Goal: Task Accomplishment & Management: Manage account settings

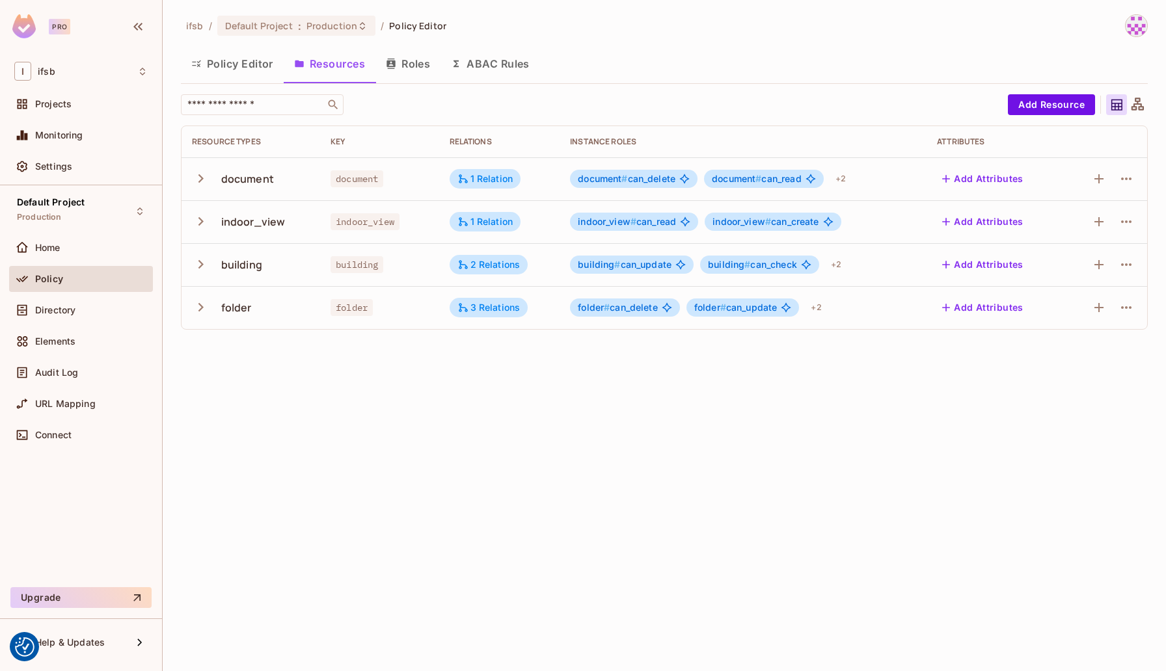
click at [697, 27] on div "ifsb / Default Project : Production / Policy Editor" at bounding box center [664, 25] width 967 height 23
click at [201, 267] on icon "button" at bounding box center [201, 265] width 18 height 18
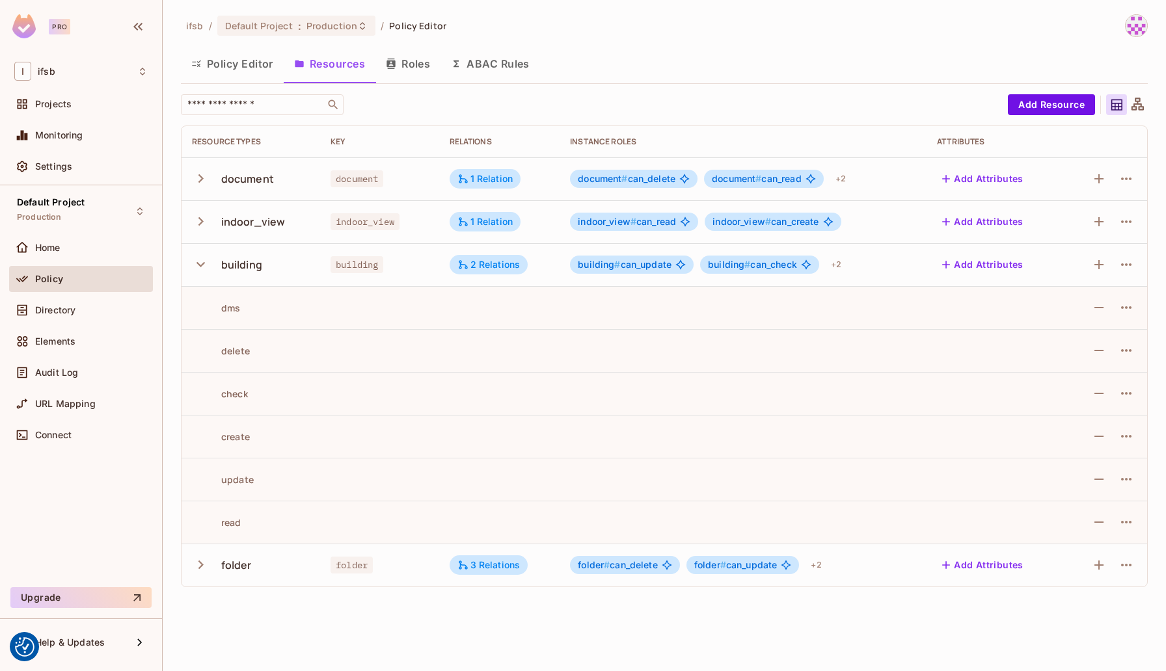
click at [201, 267] on icon "button" at bounding box center [201, 265] width 18 height 18
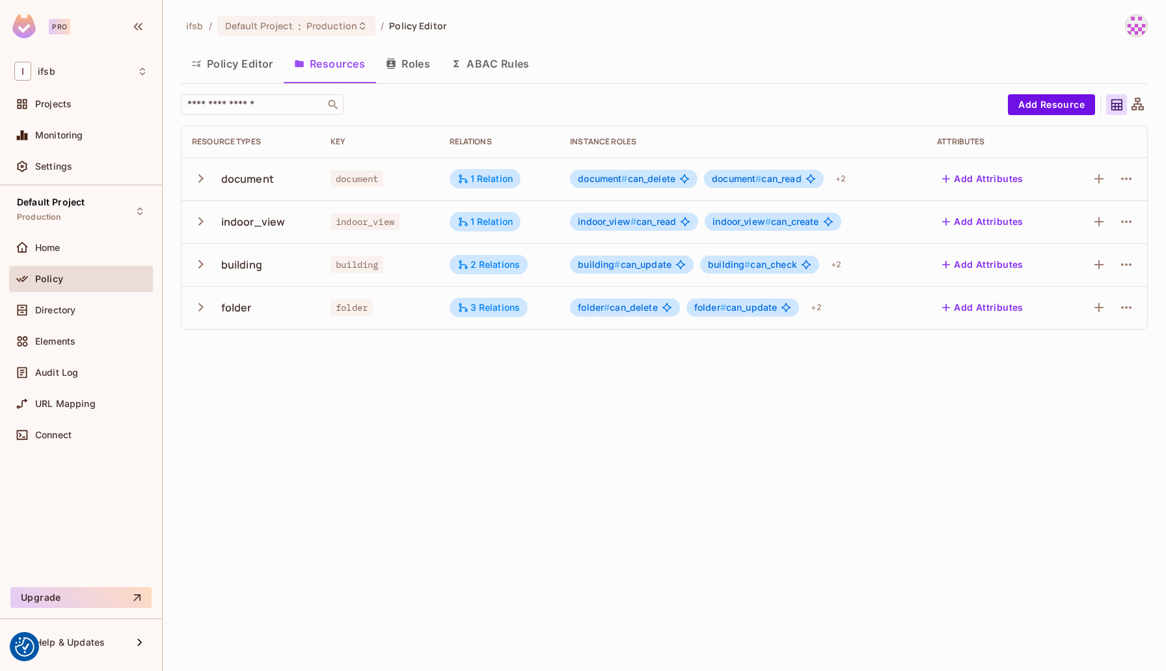
click at [201, 267] on icon "button" at bounding box center [201, 265] width 18 height 18
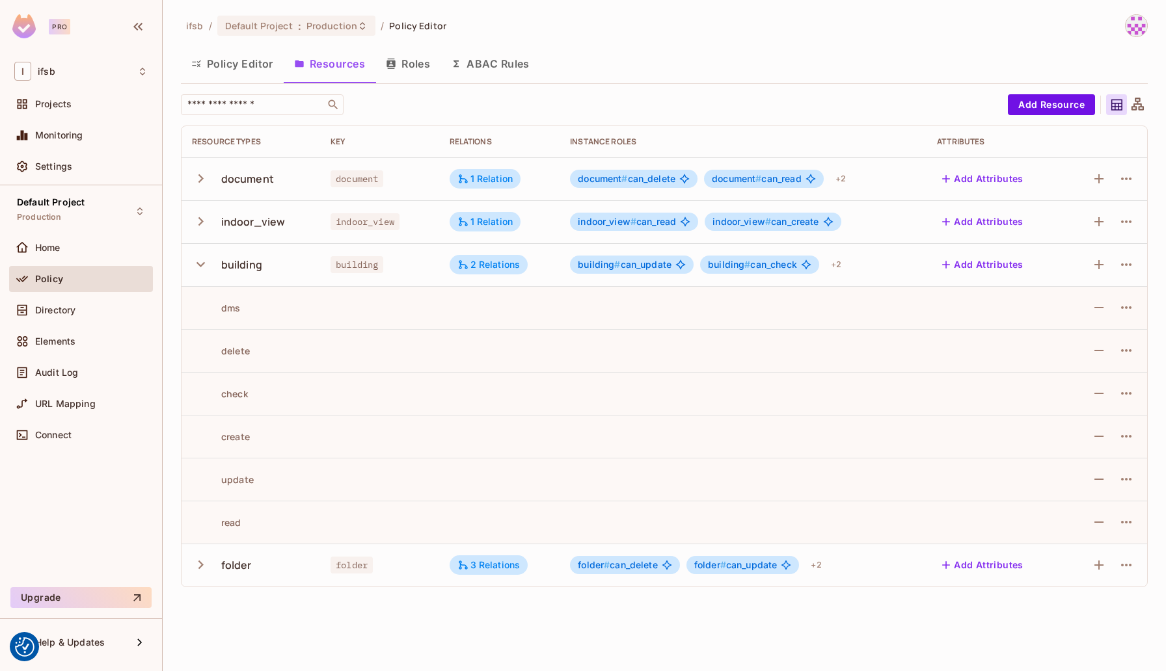
click at [201, 267] on icon "button" at bounding box center [201, 265] width 18 height 18
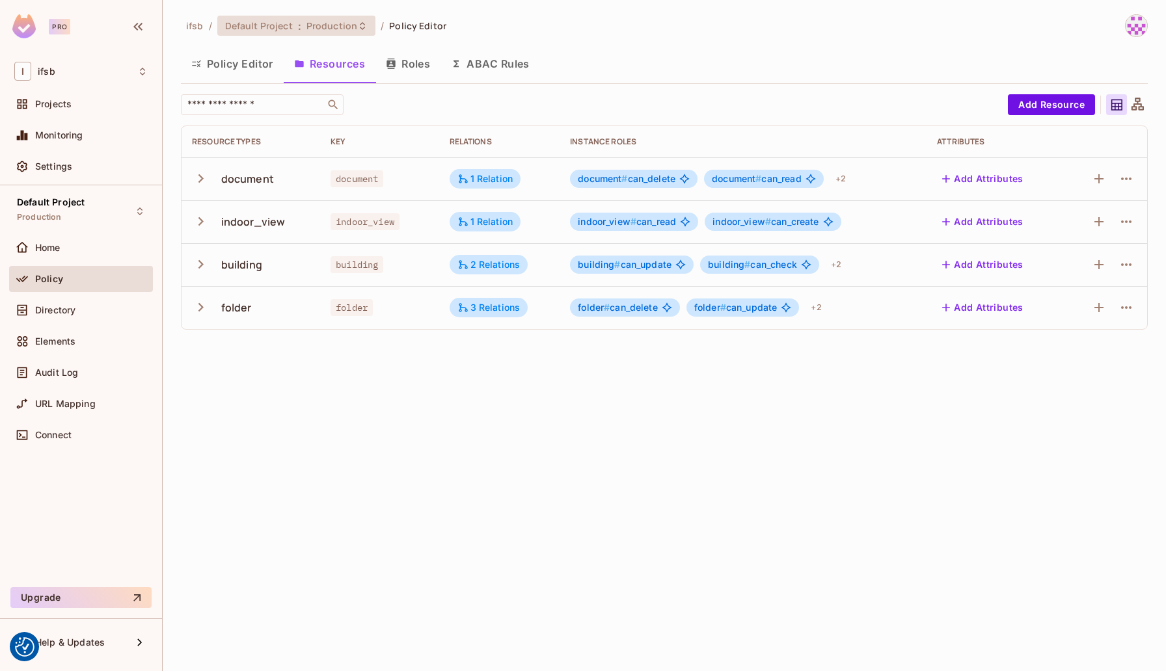
click at [357, 27] on icon at bounding box center [362, 26] width 10 height 10
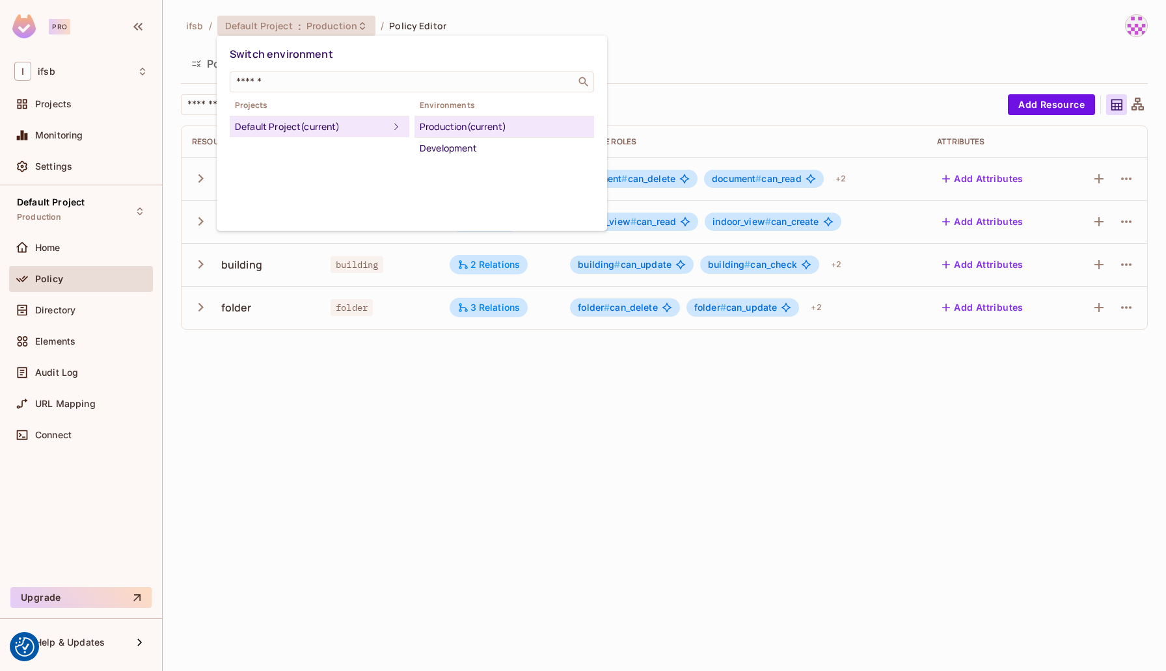
click at [444, 148] on div "Development" at bounding box center [504, 149] width 169 height 16
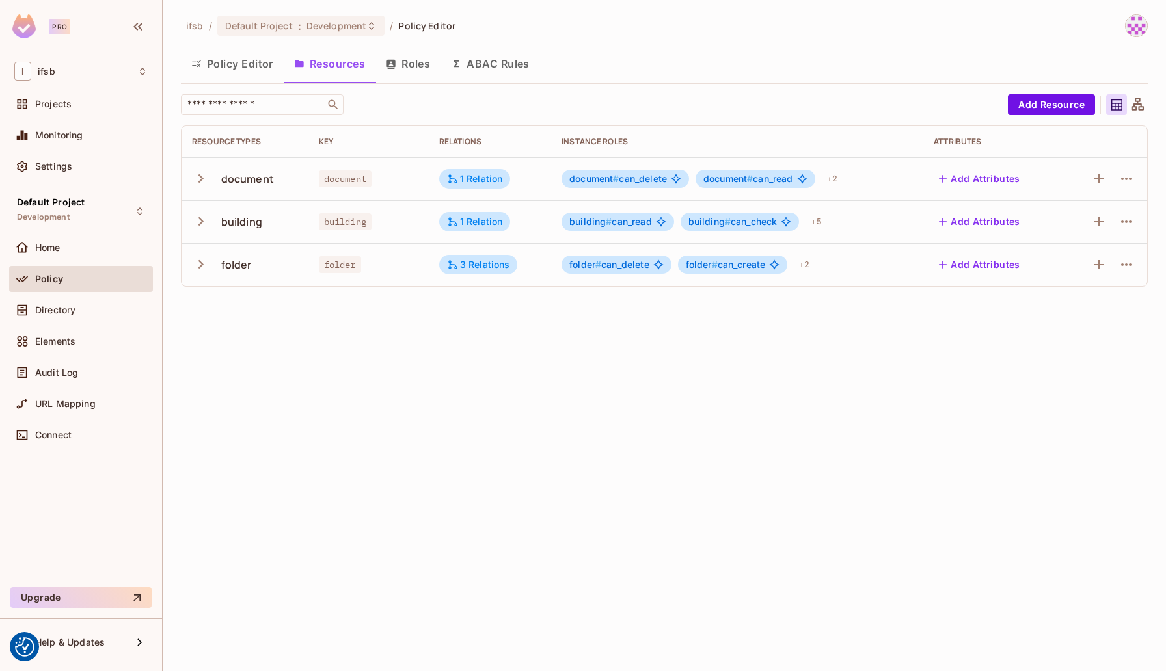
click at [199, 227] on icon "button" at bounding box center [201, 222] width 18 height 18
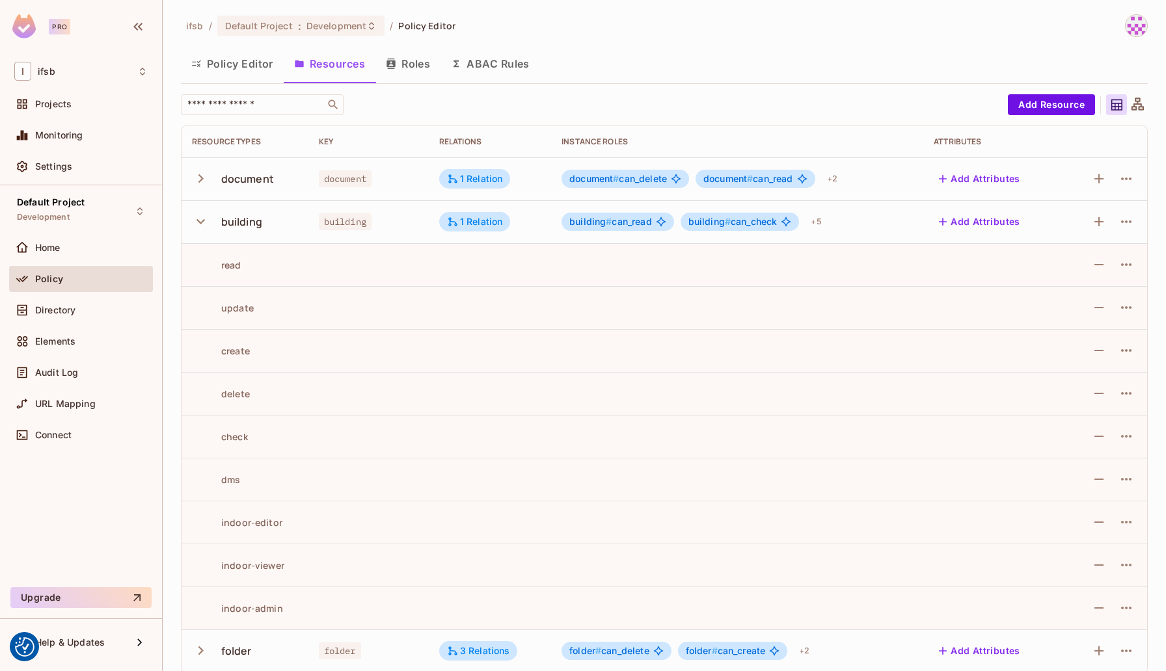
click at [202, 221] on icon "button" at bounding box center [200, 221] width 8 height 5
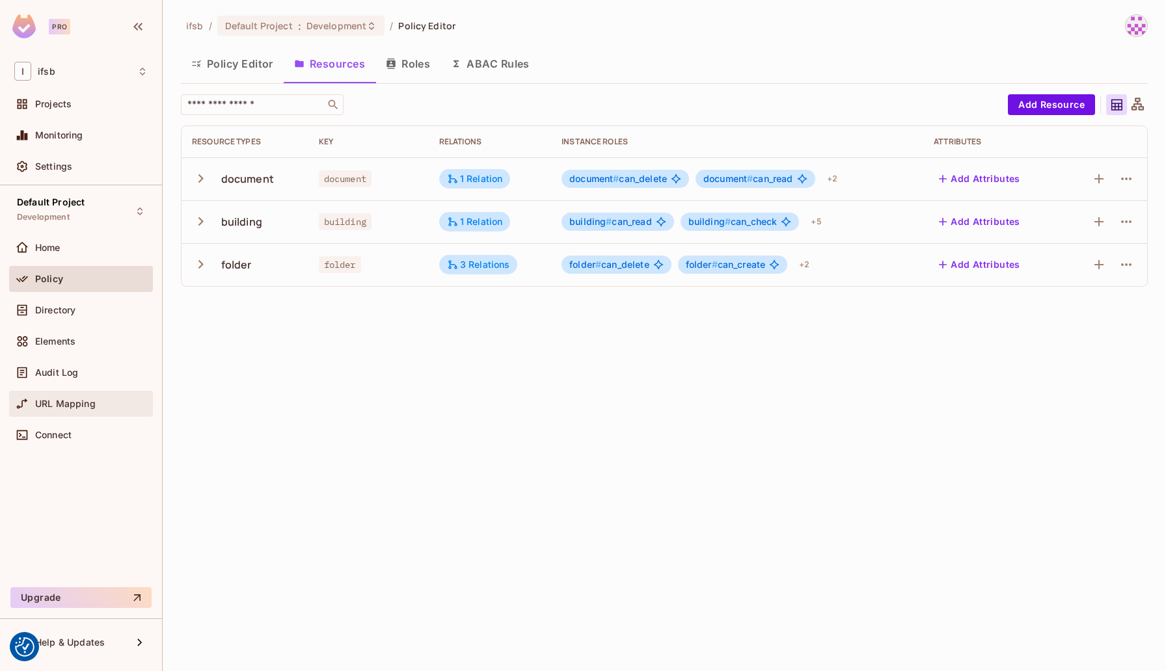
click at [137, 403] on div "URL Mapping" at bounding box center [91, 404] width 113 height 10
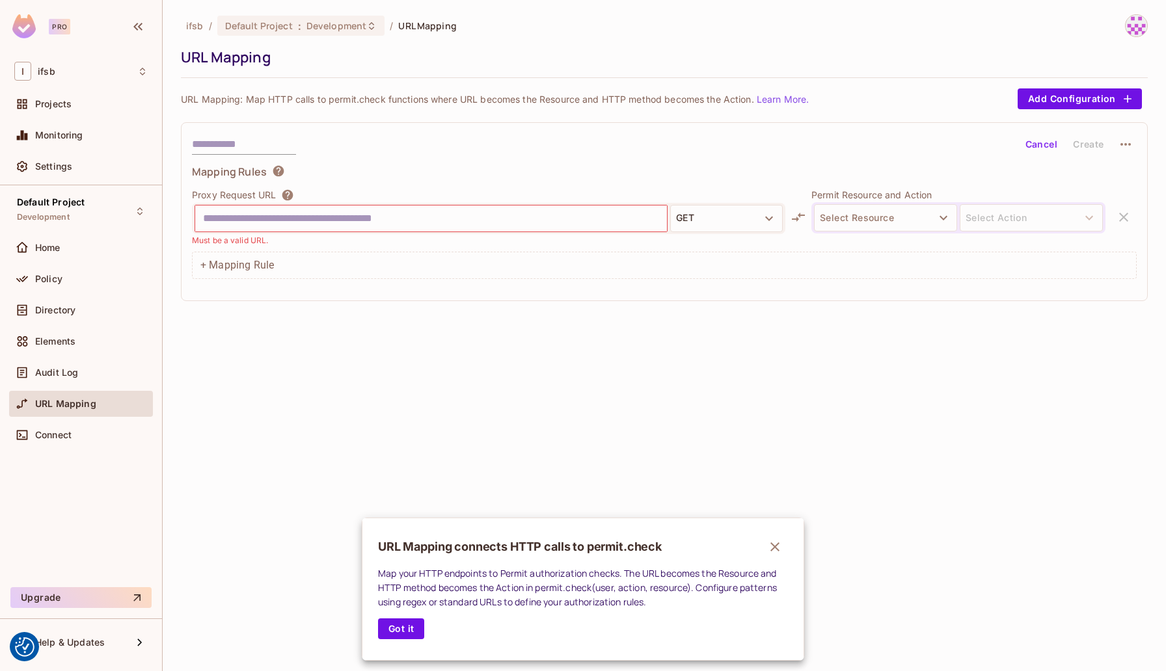
click at [323, 21] on div at bounding box center [583, 335] width 1166 height 671
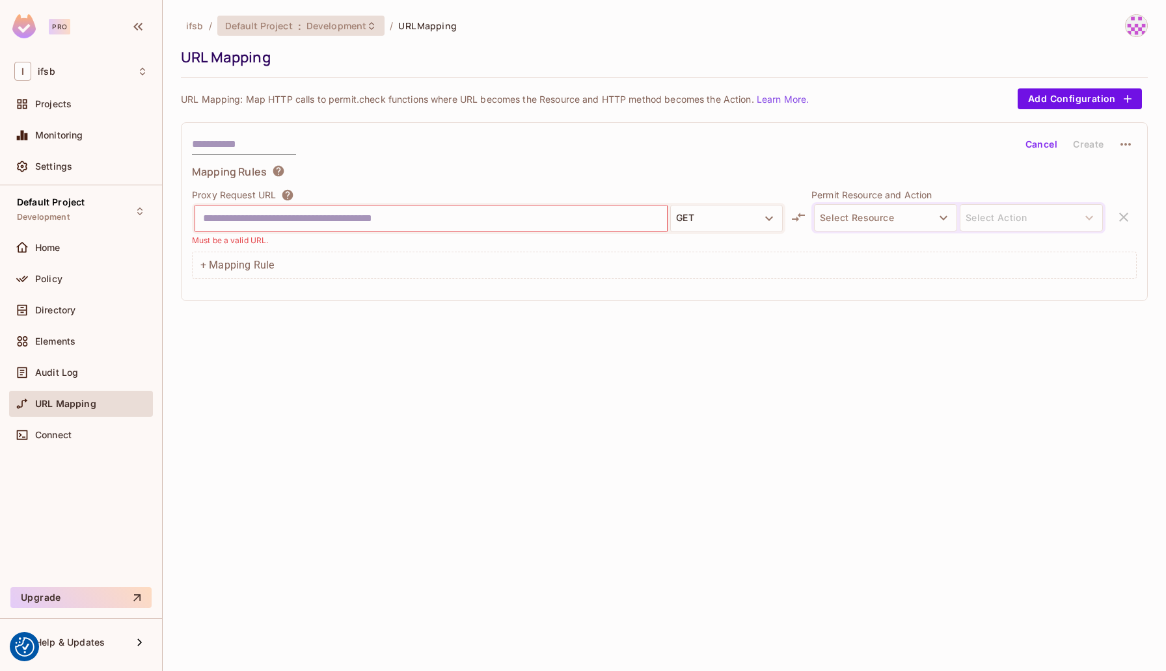
click at [334, 26] on span "Development" at bounding box center [336, 26] width 60 height 12
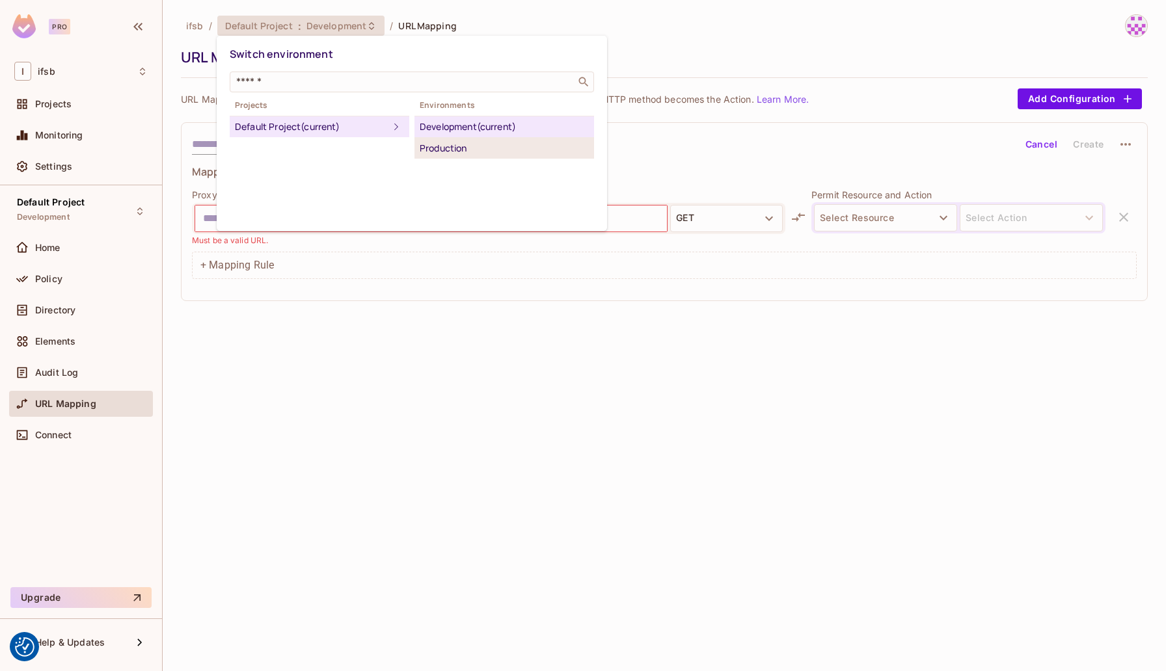
click at [455, 144] on div "Production" at bounding box center [504, 149] width 169 height 16
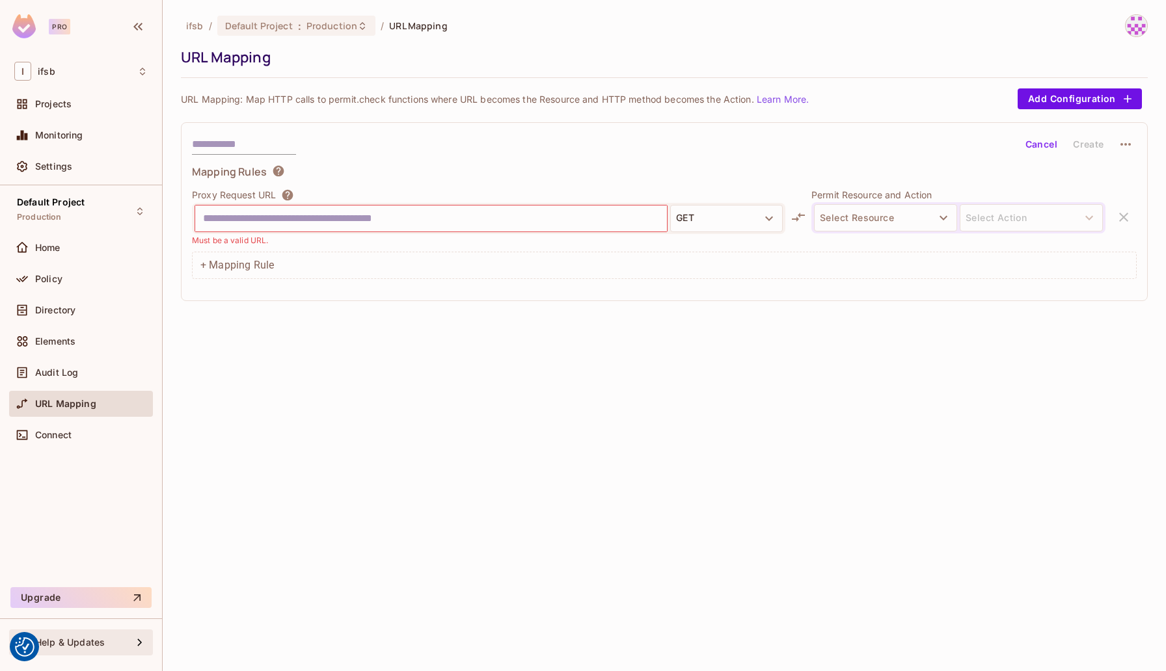
click at [121, 644] on div "Help & Updates" at bounding box center [83, 642] width 97 height 10
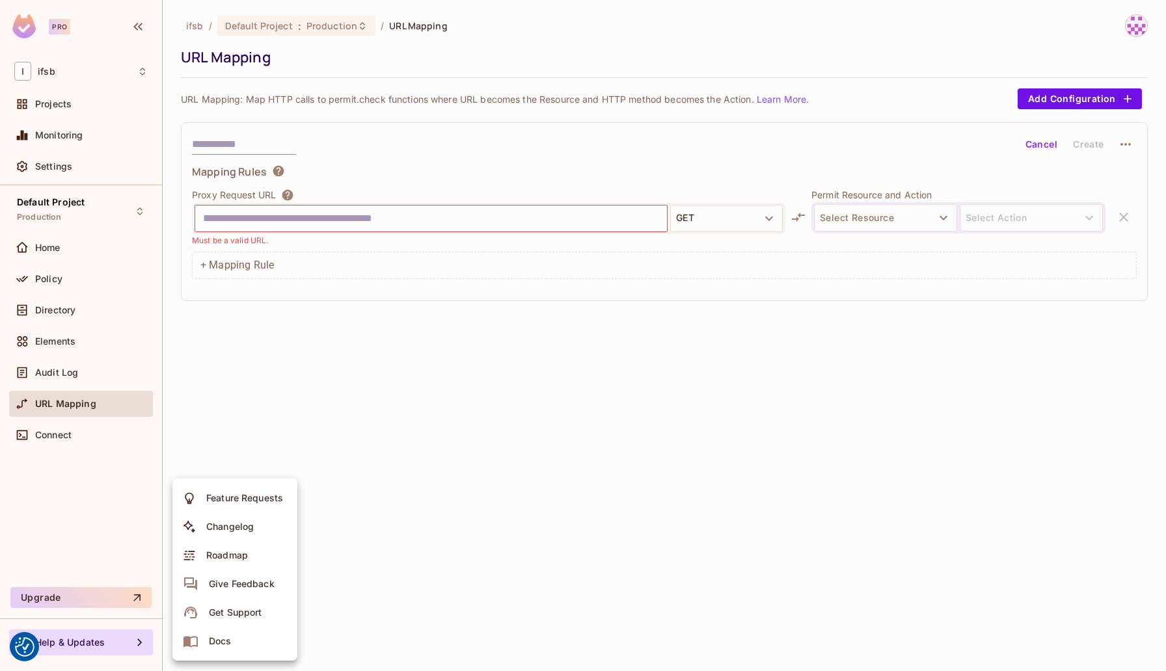
click at [325, 394] on div at bounding box center [583, 335] width 1166 height 671
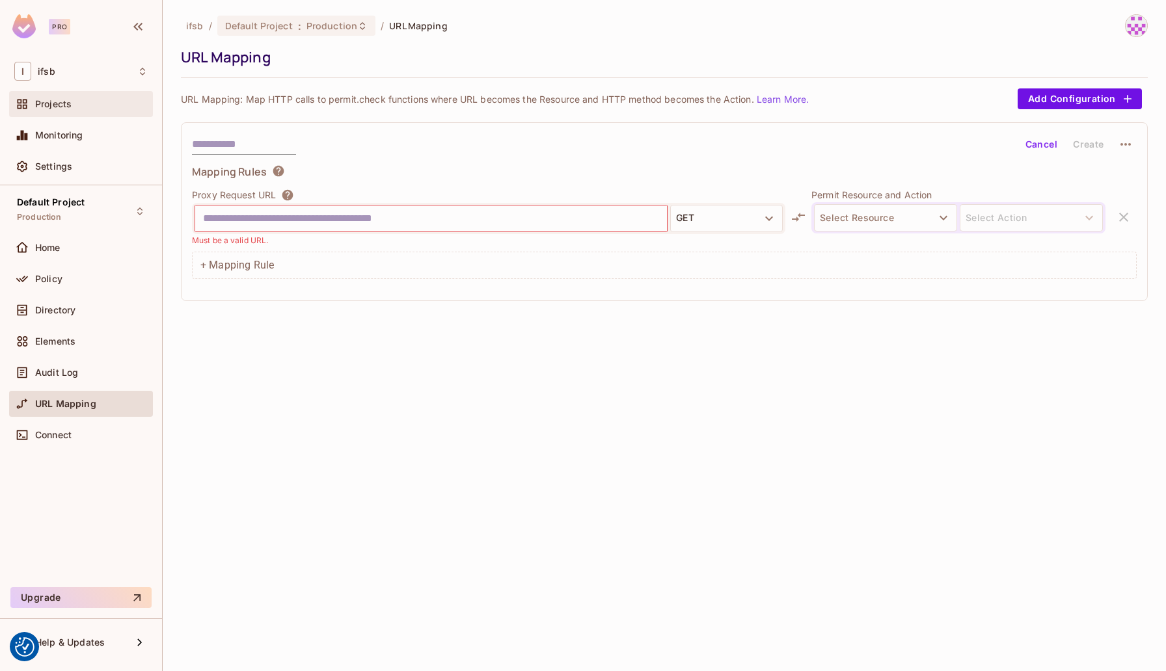
click at [81, 96] on div "Projects" at bounding box center [80, 104] width 133 height 16
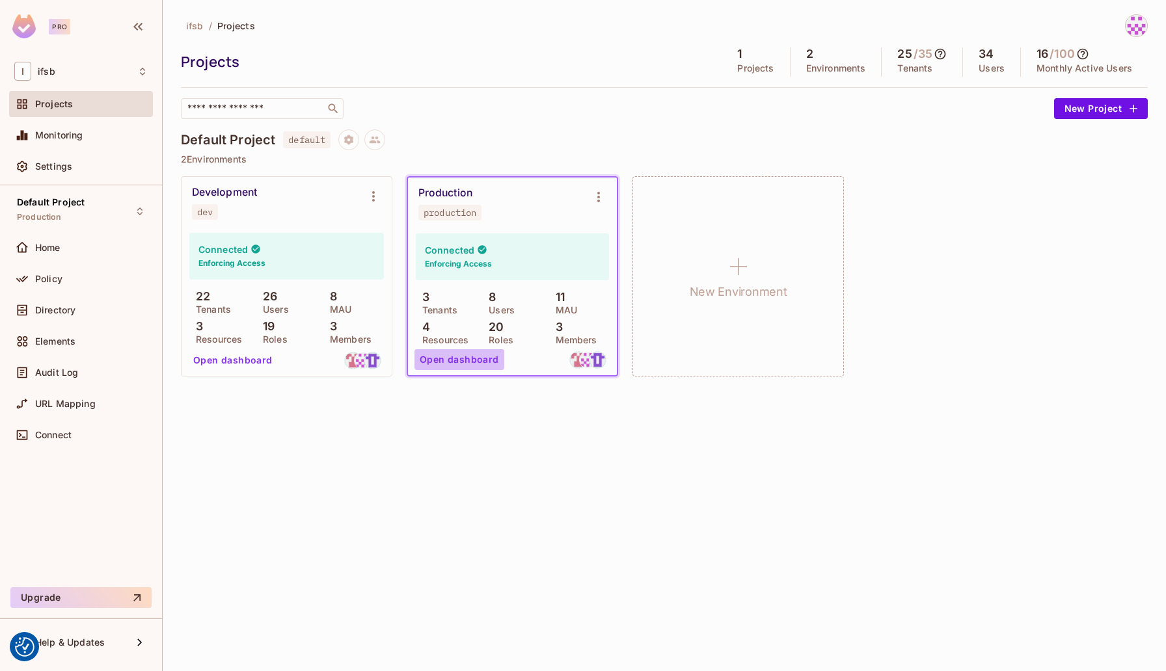
click at [461, 357] on button "Open dashboard" at bounding box center [459, 359] width 90 height 21
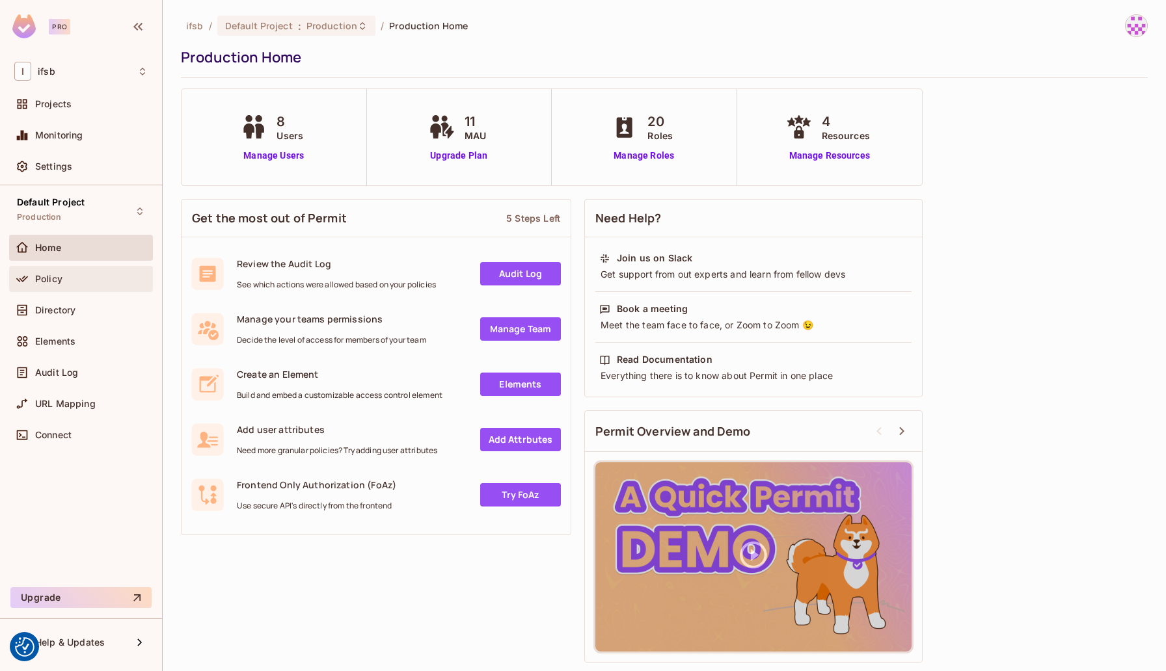
click at [63, 279] on div "Policy" at bounding box center [91, 279] width 113 height 10
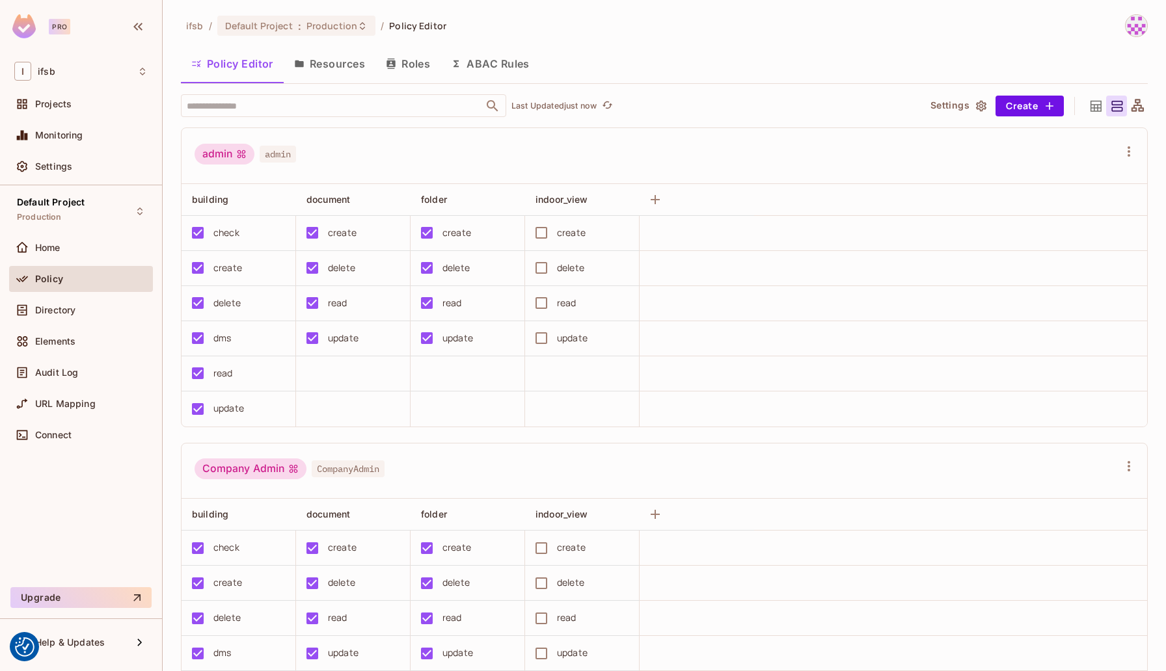
click at [355, 63] on button "Resources" at bounding box center [330, 63] width 92 height 33
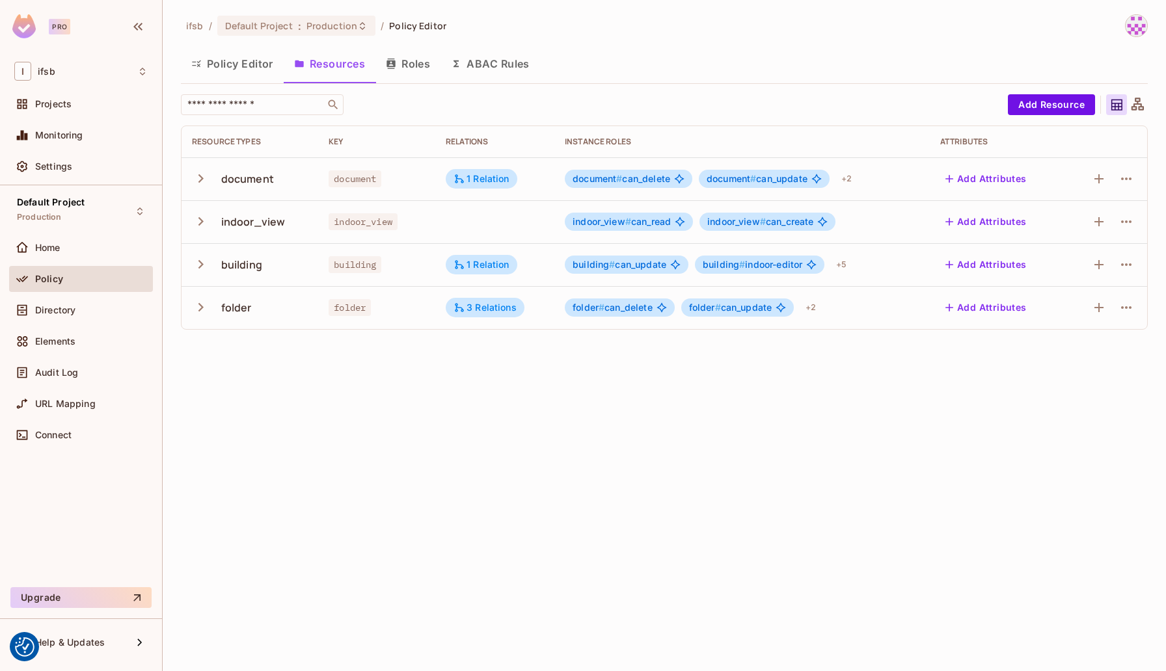
click at [201, 265] on icon "button" at bounding box center [200, 264] width 5 height 8
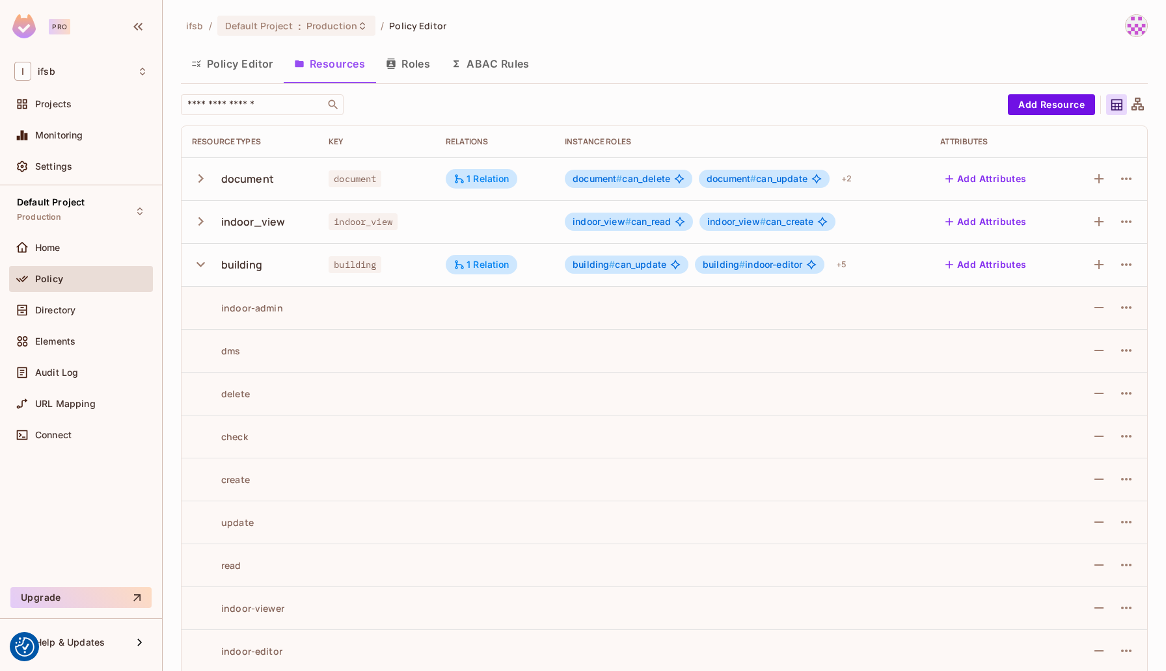
click at [235, 68] on button "Policy Editor" at bounding box center [232, 63] width 103 height 33
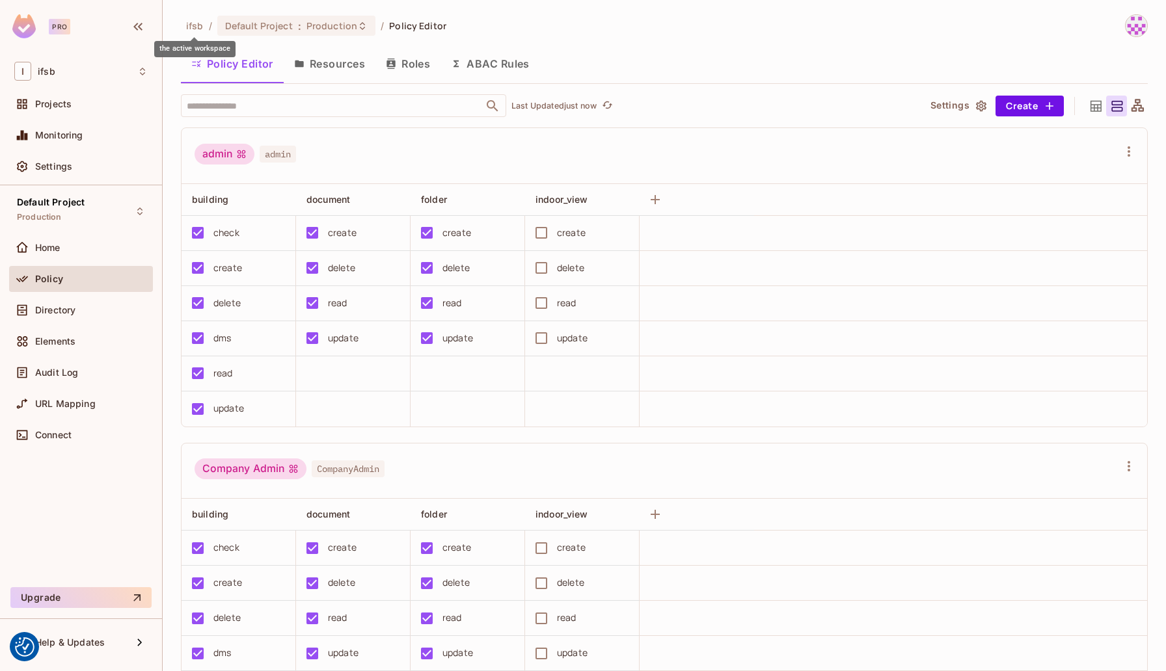
click at [196, 22] on span "ifsb" at bounding box center [195, 26] width 18 height 12
click at [261, 27] on span "Default Project" at bounding box center [259, 26] width 68 height 12
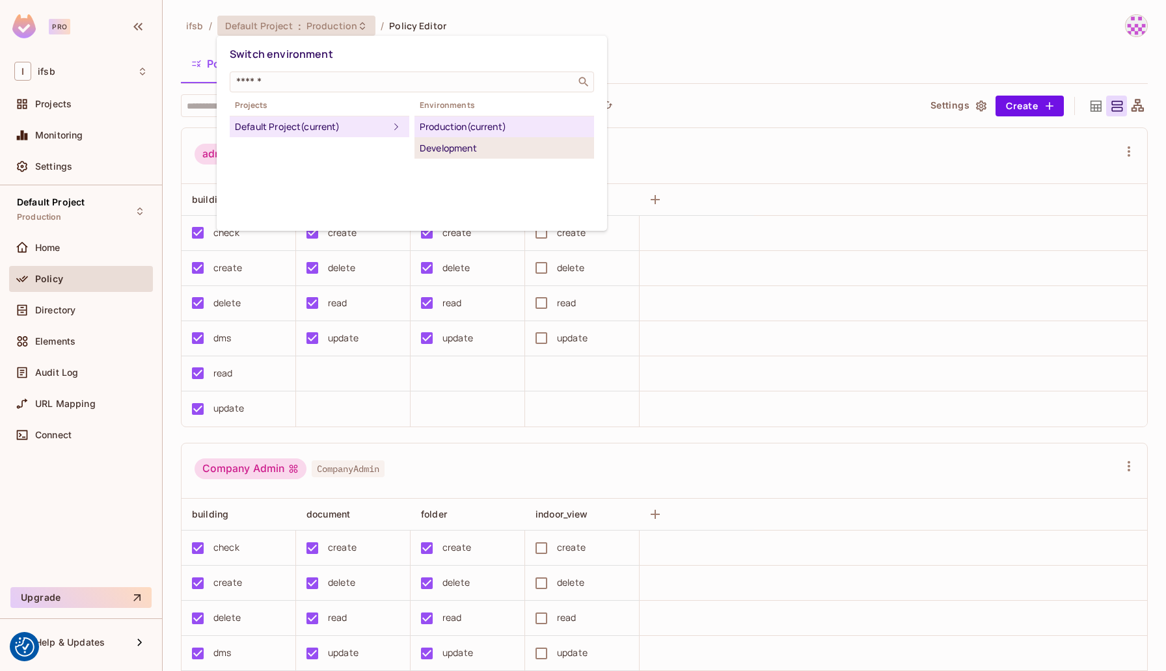
click at [433, 149] on div "Development" at bounding box center [504, 149] width 169 height 16
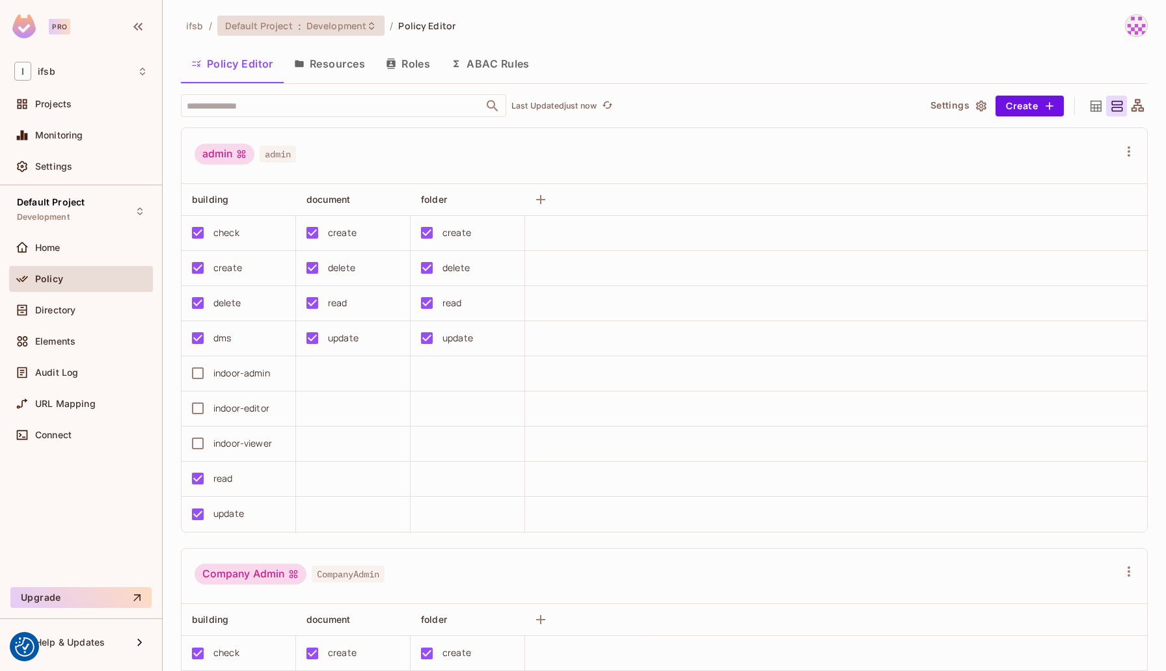
click at [356, 21] on span "Development" at bounding box center [336, 26] width 60 height 12
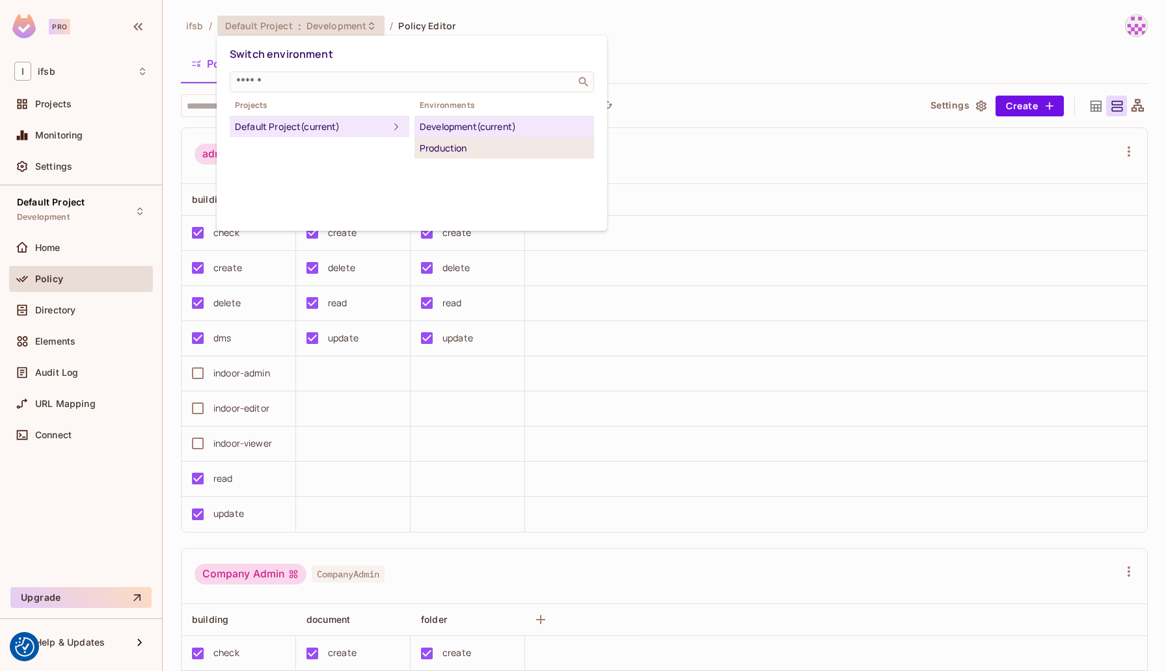
click at [449, 146] on div "Production" at bounding box center [504, 149] width 169 height 16
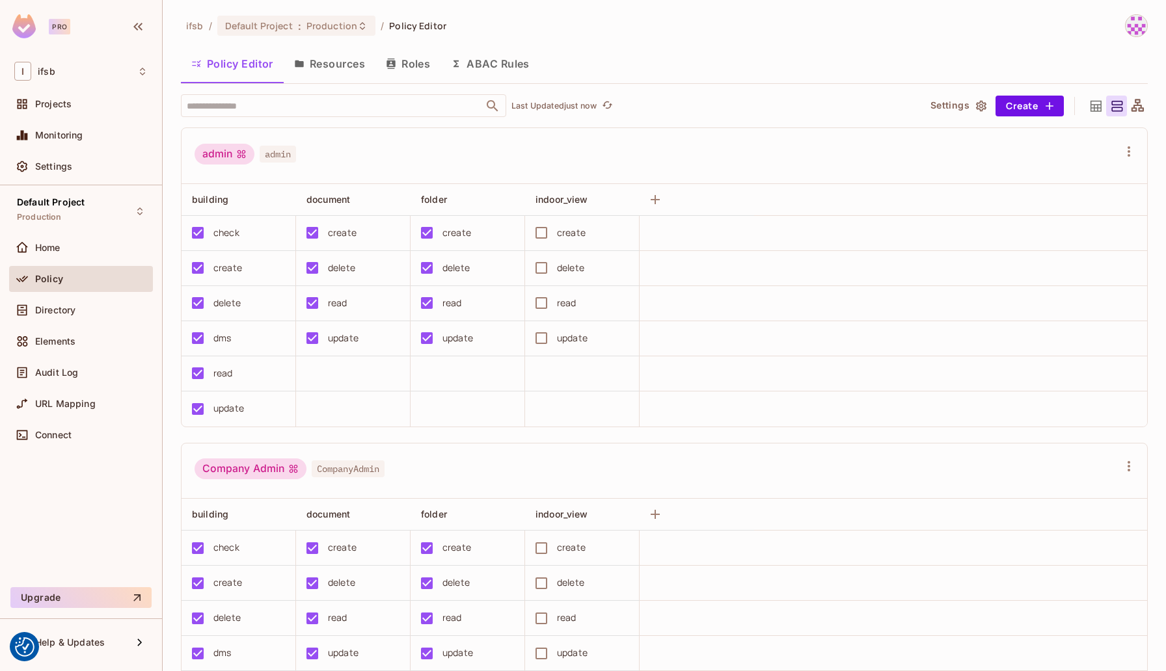
click at [943, 181] on div "admin admin" at bounding box center [663, 156] width 965 height 56
click at [1127, 158] on icon "button" at bounding box center [1129, 152] width 16 height 16
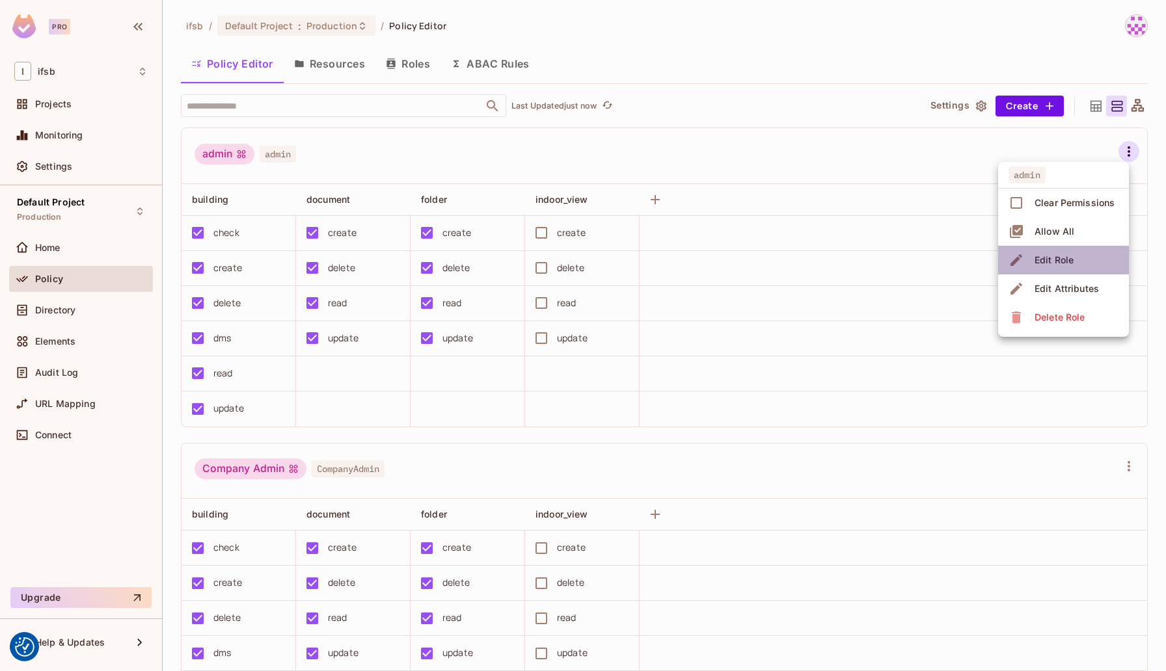
click at [1049, 256] on div "Edit Role" at bounding box center [1053, 260] width 39 height 13
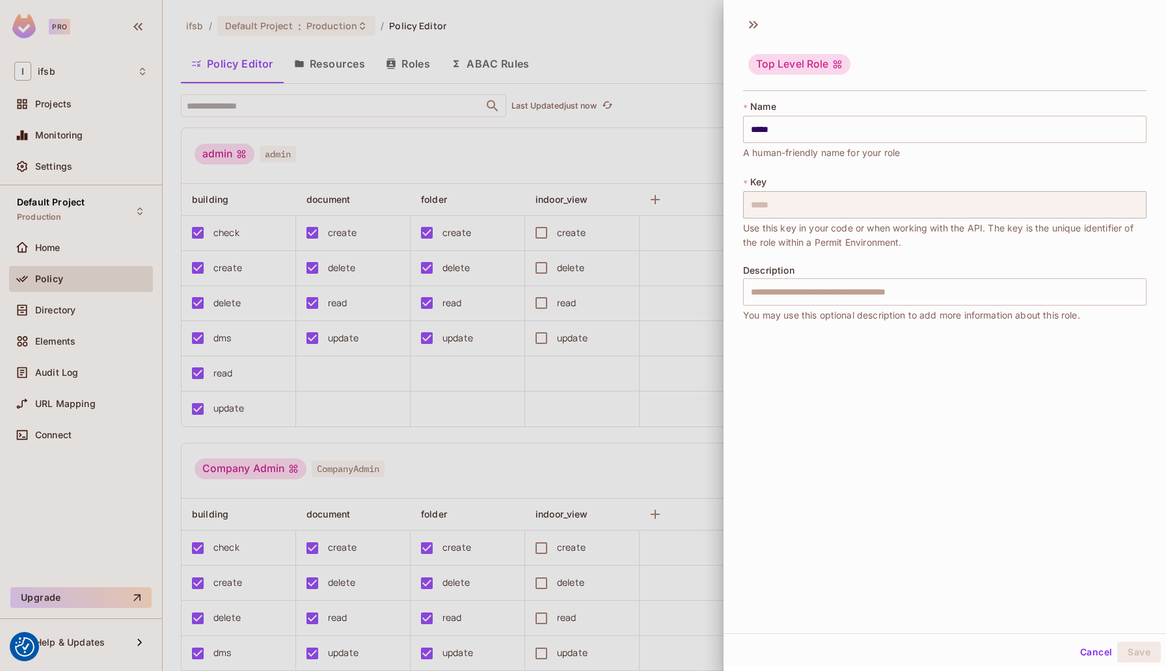
click at [643, 137] on div at bounding box center [583, 335] width 1166 height 671
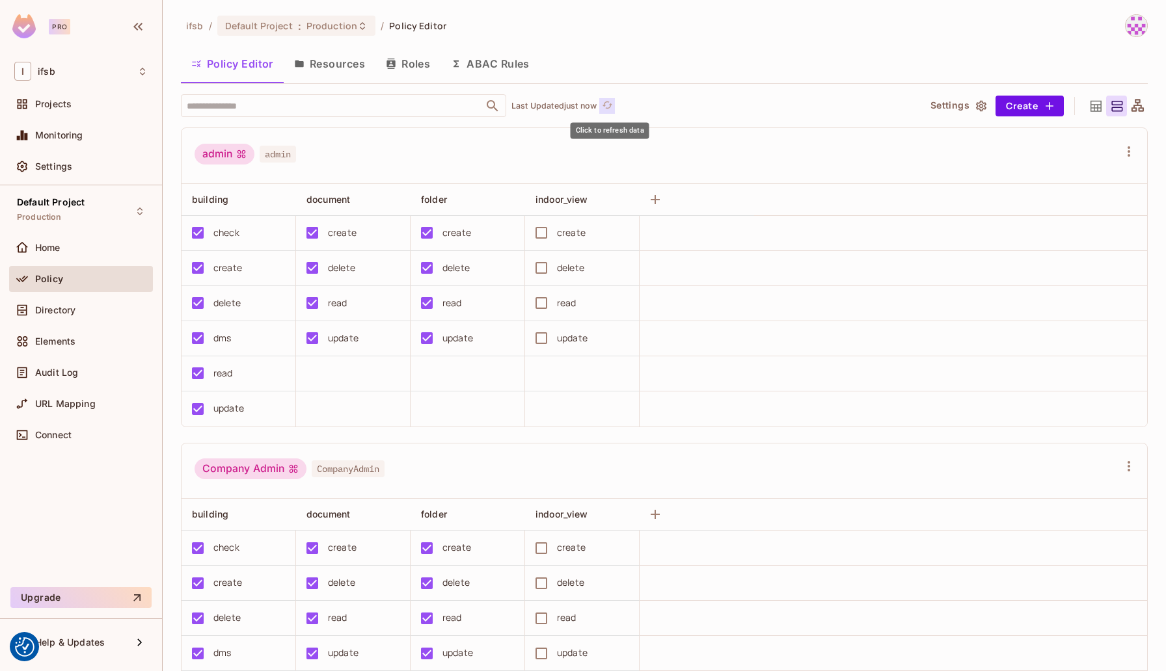
click at [605, 103] on icon "refresh" at bounding box center [607, 105] width 11 height 11
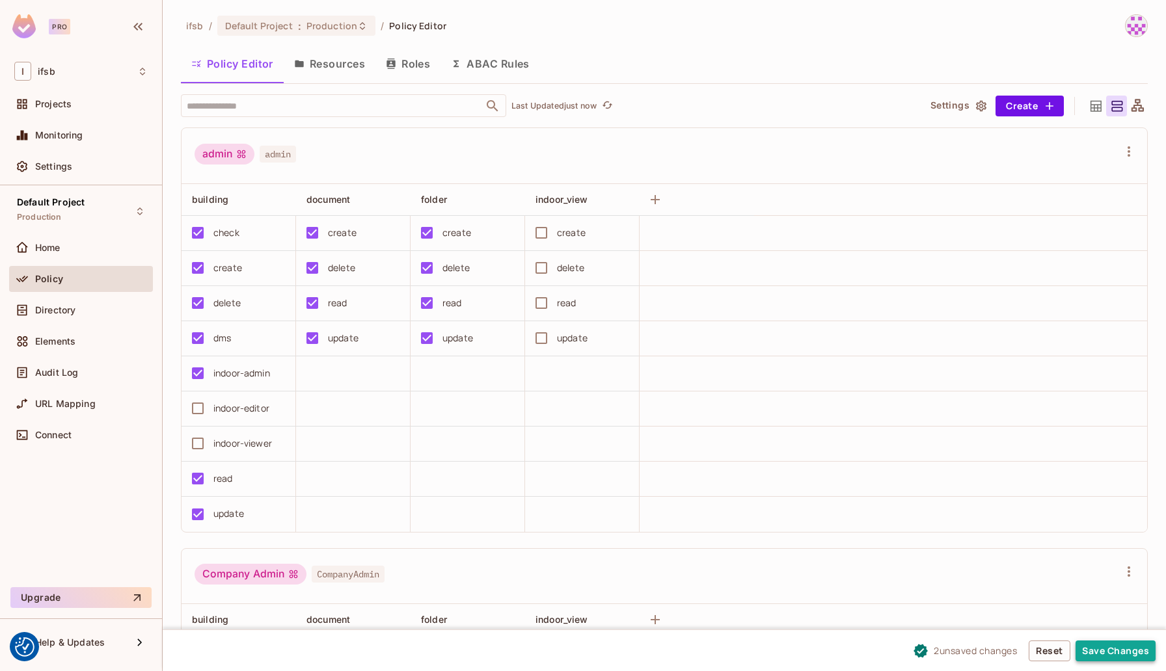
click at [1116, 652] on button "Save Changes" at bounding box center [1115, 651] width 80 height 21
click at [718, 58] on div "Policy Editor Resources Roles ABAC Rules" at bounding box center [664, 63] width 967 height 33
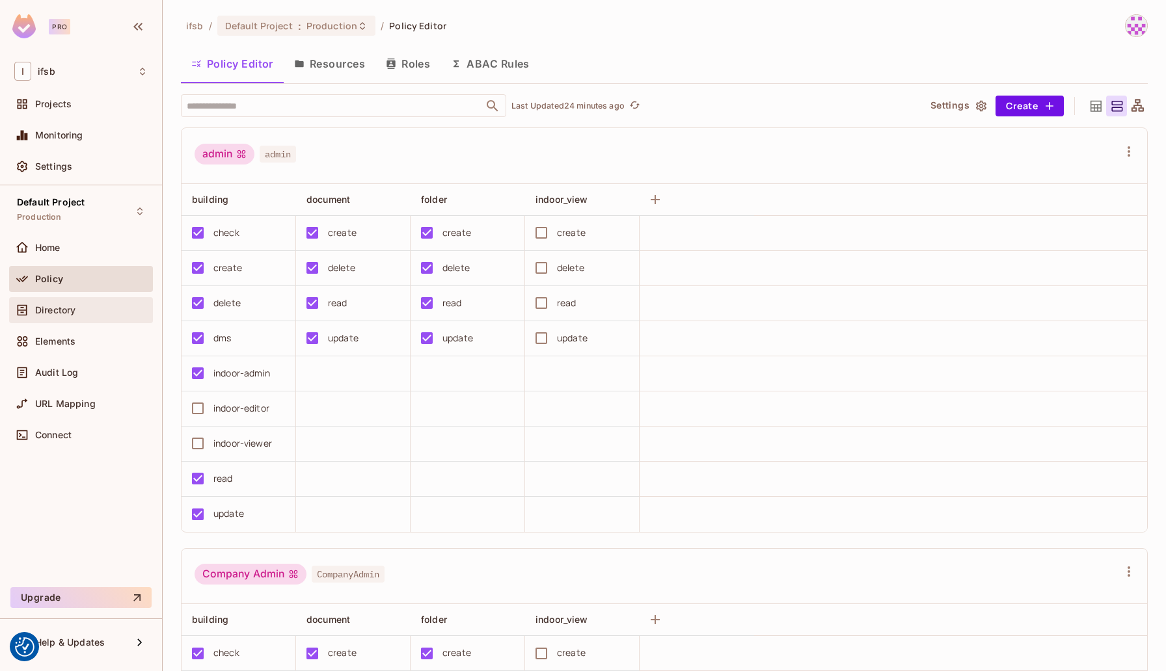
click at [81, 301] on div "Directory" at bounding box center [81, 310] width 144 height 26
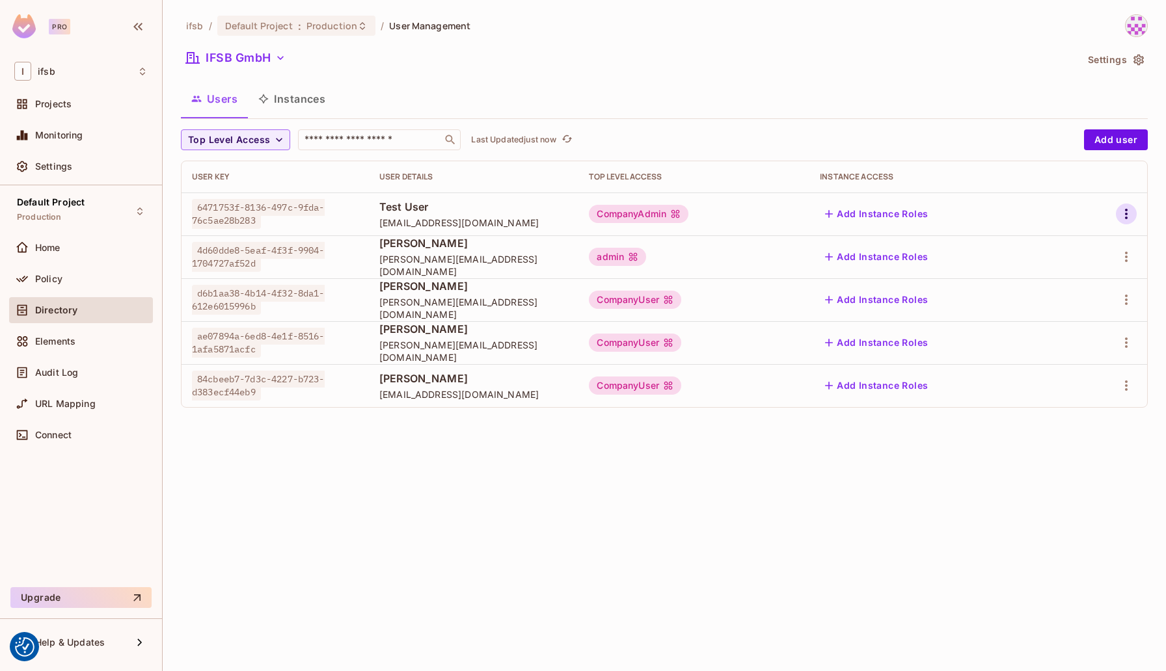
click at [1127, 211] on icon "button" at bounding box center [1126, 214] width 16 height 16
click at [1085, 239] on li "Edit" at bounding box center [1069, 244] width 115 height 29
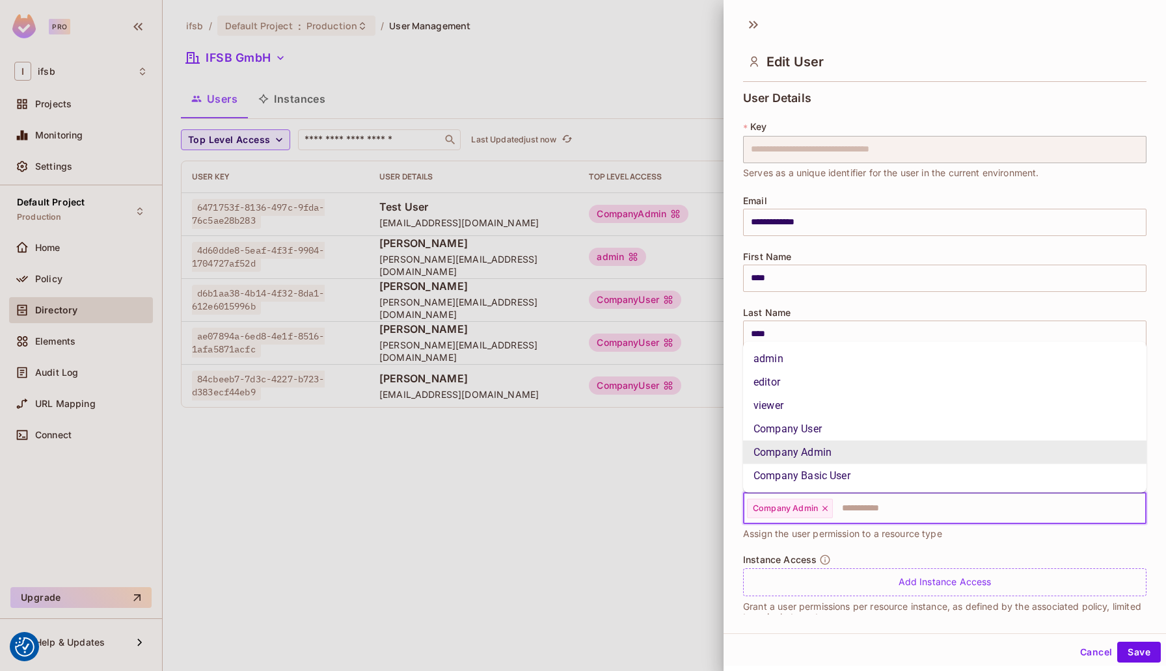
click at [862, 502] on input "text" at bounding box center [977, 509] width 287 height 26
click at [828, 361] on li "admin" at bounding box center [944, 358] width 403 height 23
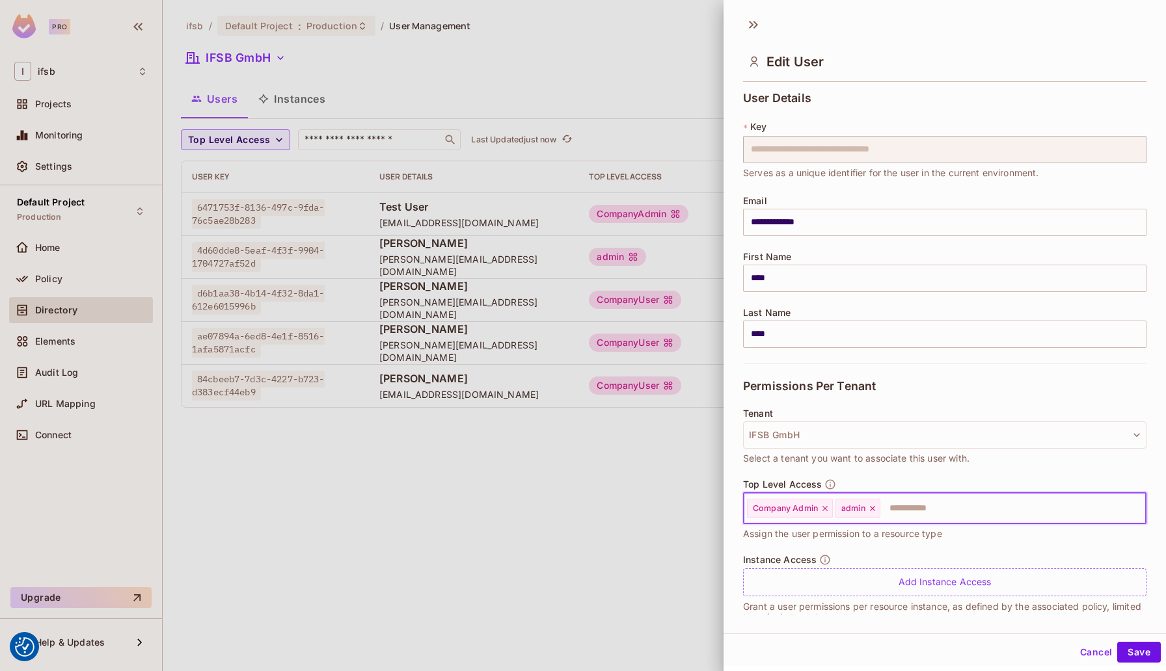
click at [825, 508] on icon at bounding box center [824, 508] width 5 height 5
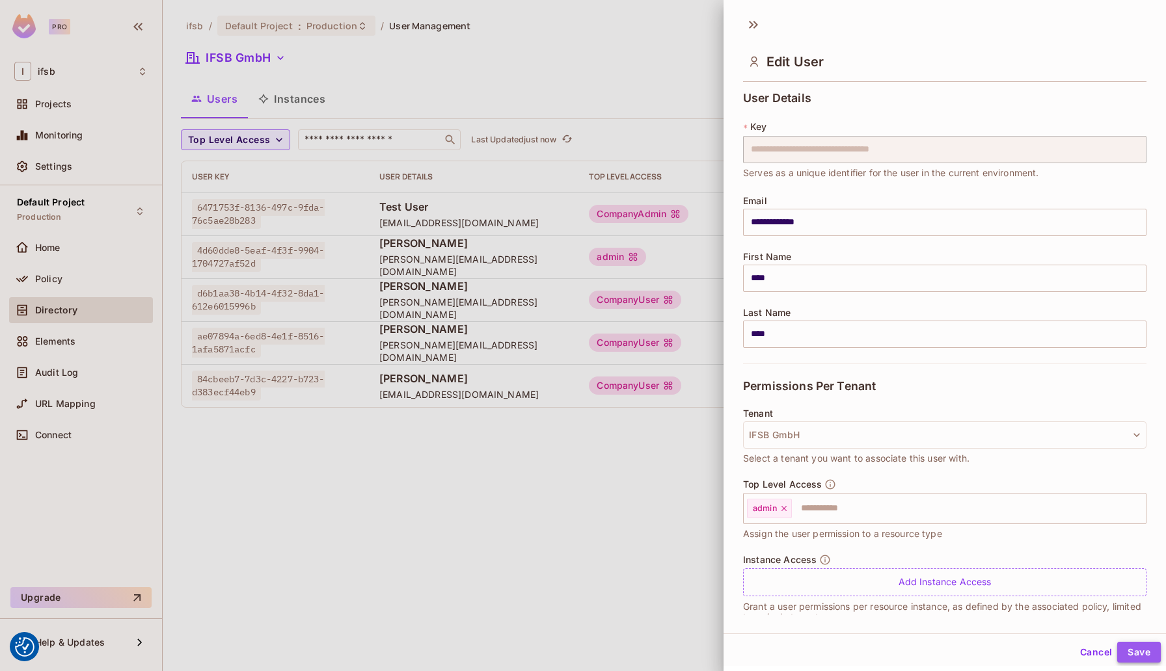
click at [1127, 654] on button "Save" at bounding box center [1139, 652] width 44 height 21
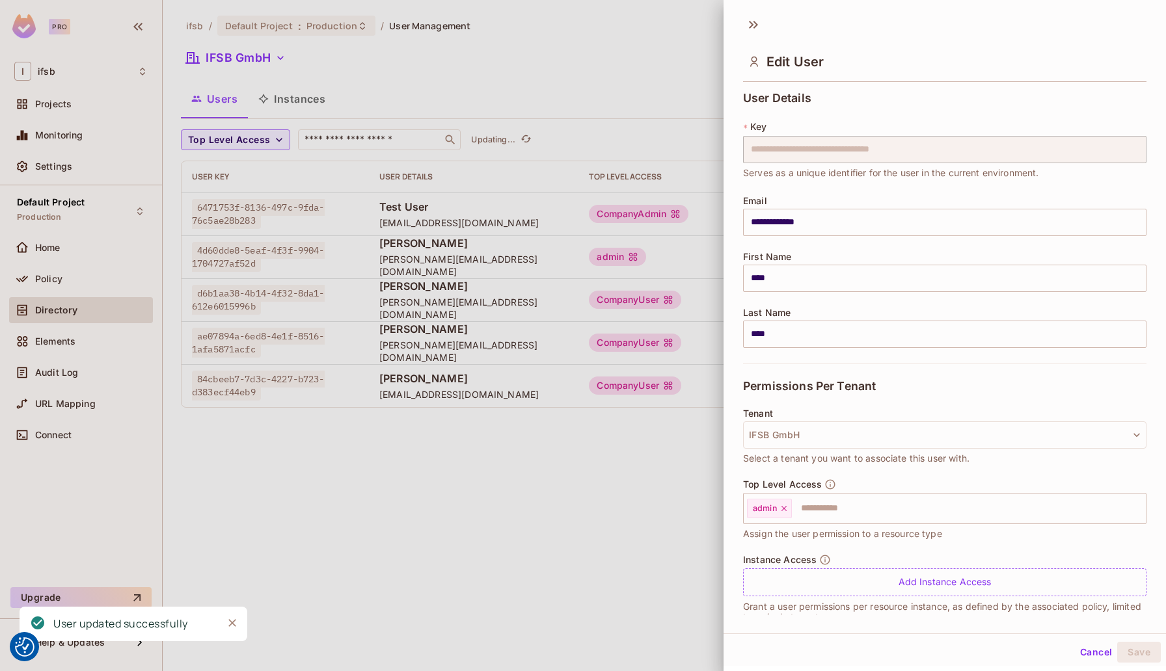
click at [515, 455] on div at bounding box center [583, 335] width 1166 height 671
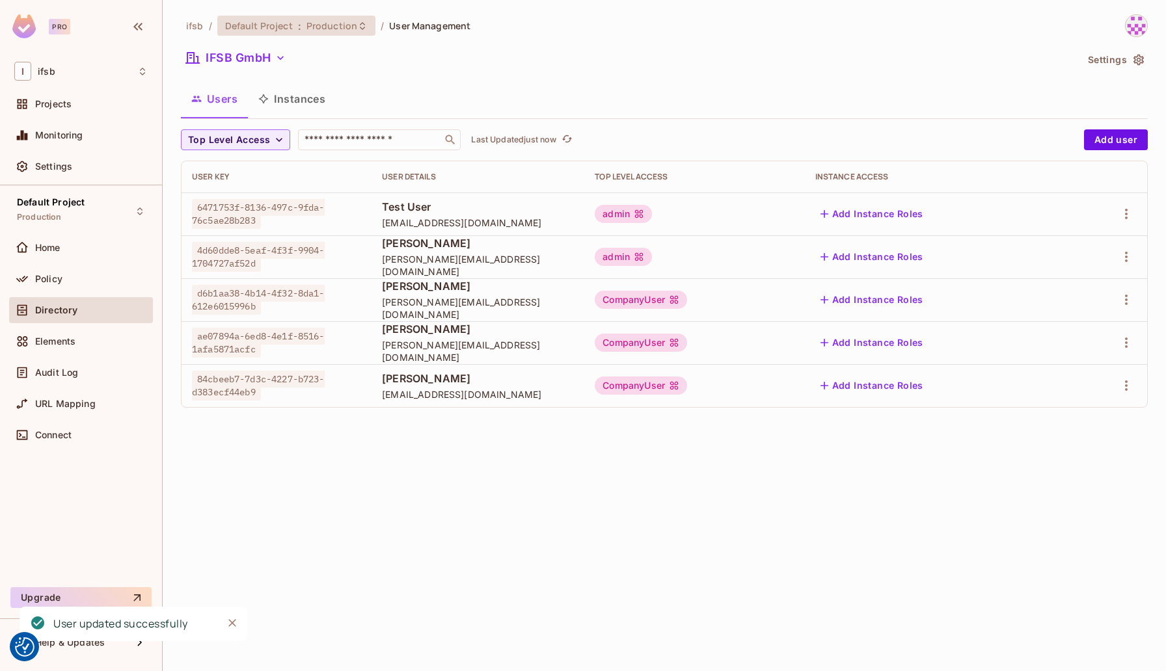
click at [359, 21] on icon at bounding box center [362, 26] width 10 height 10
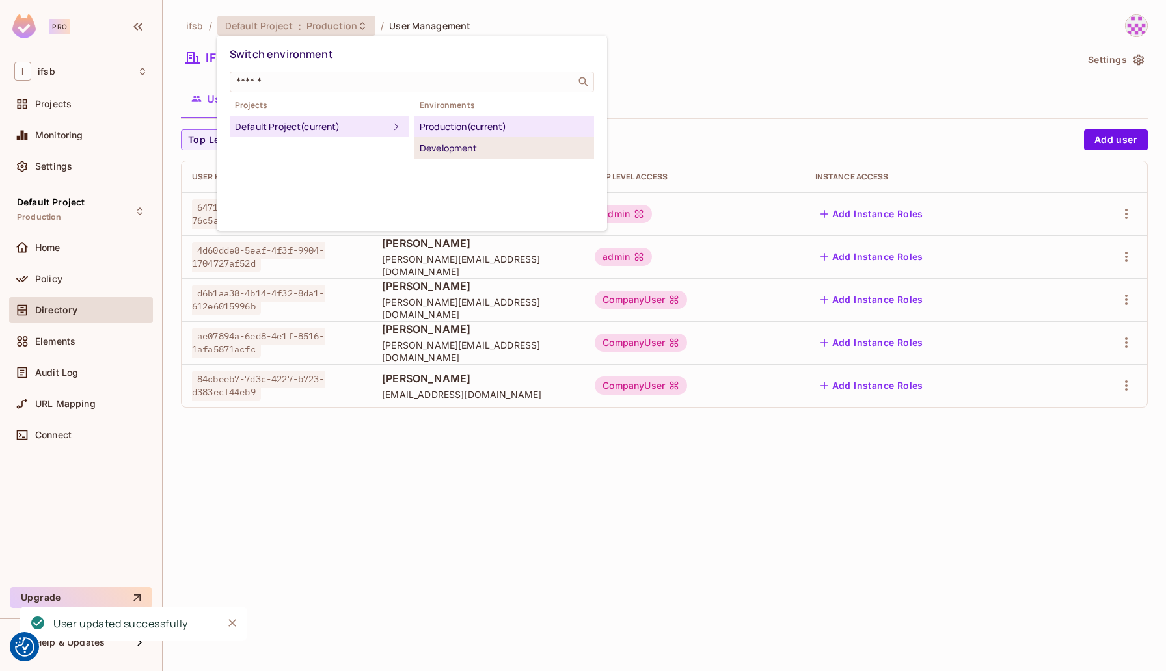
click at [449, 144] on div "Development" at bounding box center [504, 149] width 169 height 16
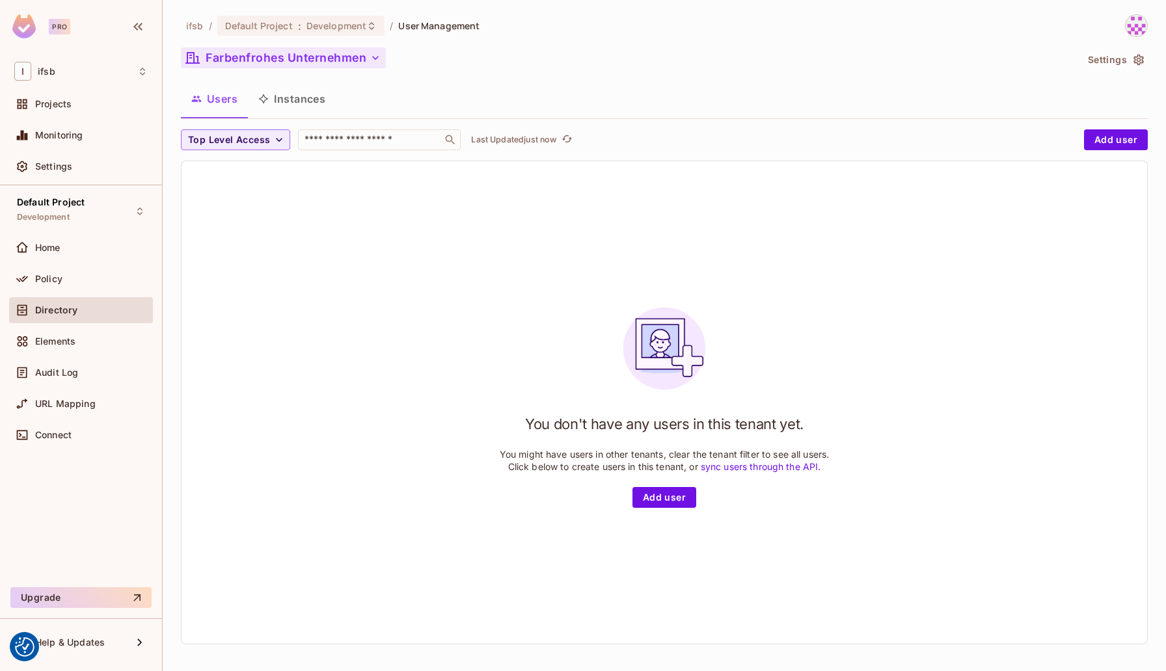
click at [301, 51] on button "Farbenfrohes Unternehmen" at bounding box center [283, 57] width 205 height 21
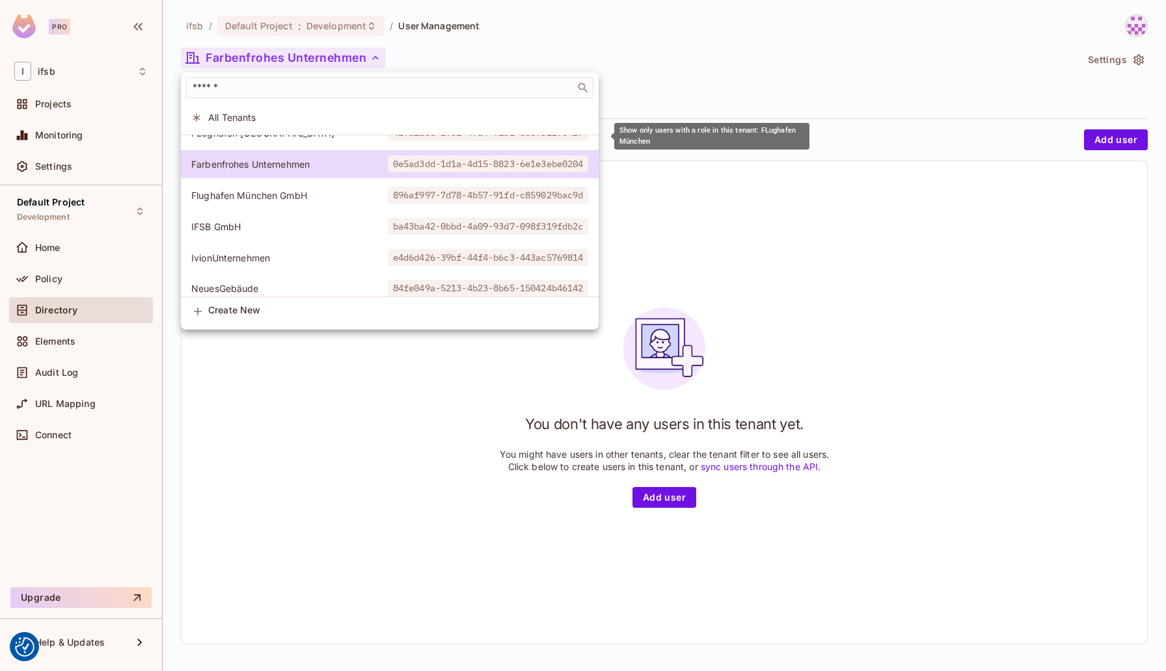
scroll to position [273, 0]
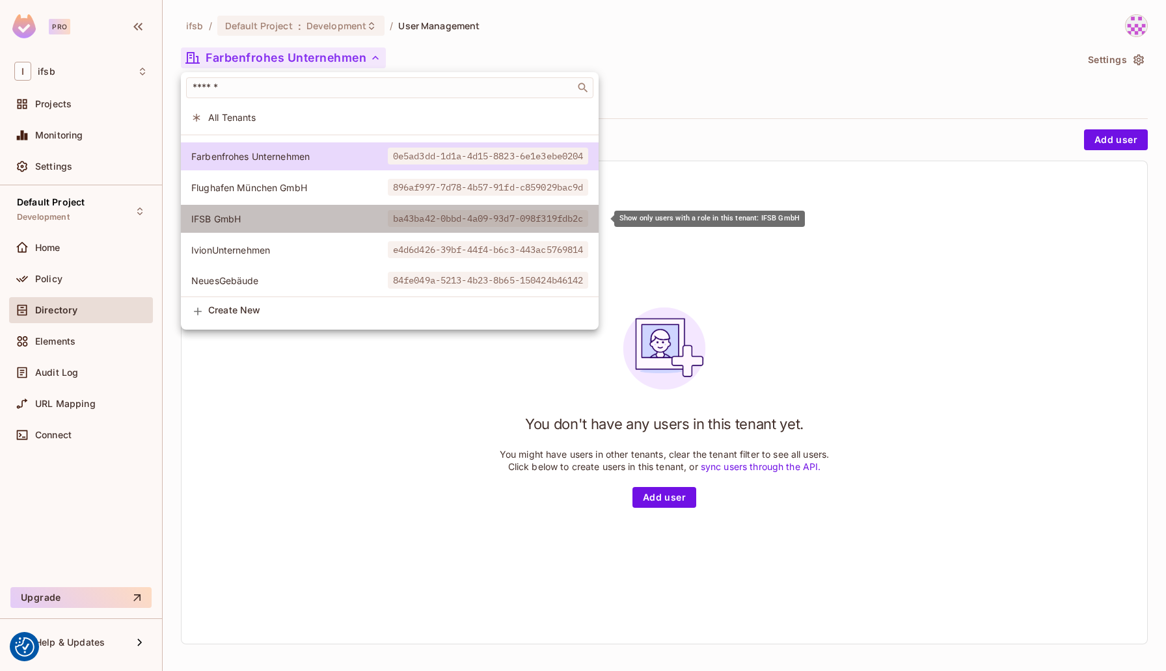
click at [284, 213] on span "IFSB GmbH" at bounding box center [289, 219] width 196 height 12
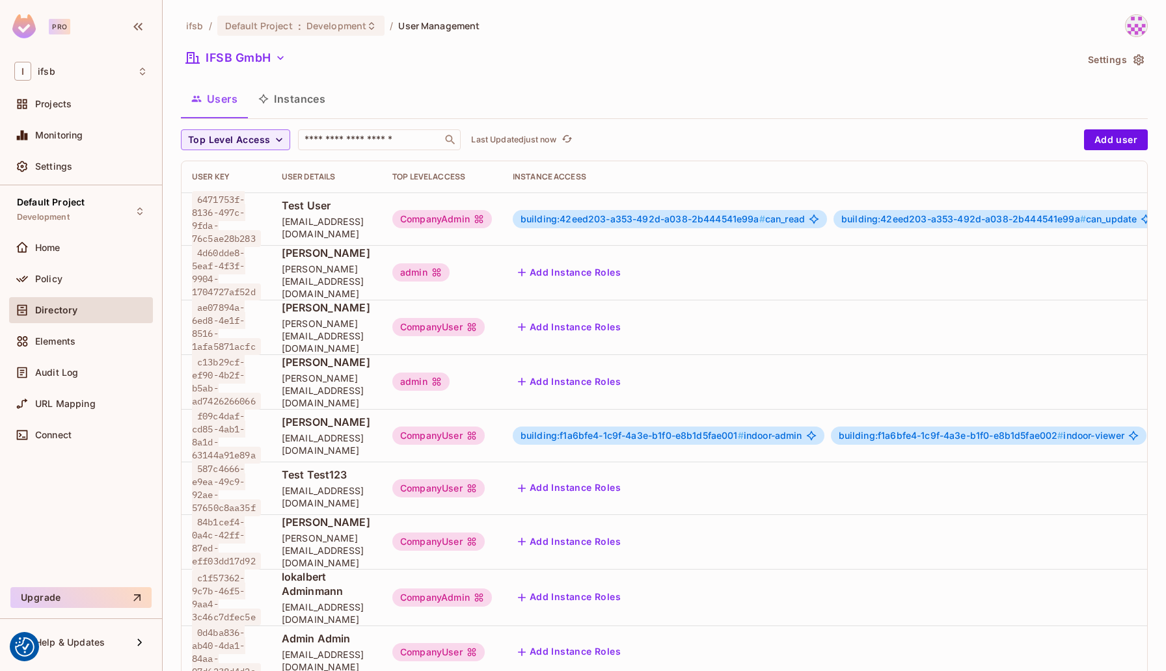
scroll to position [2, 0]
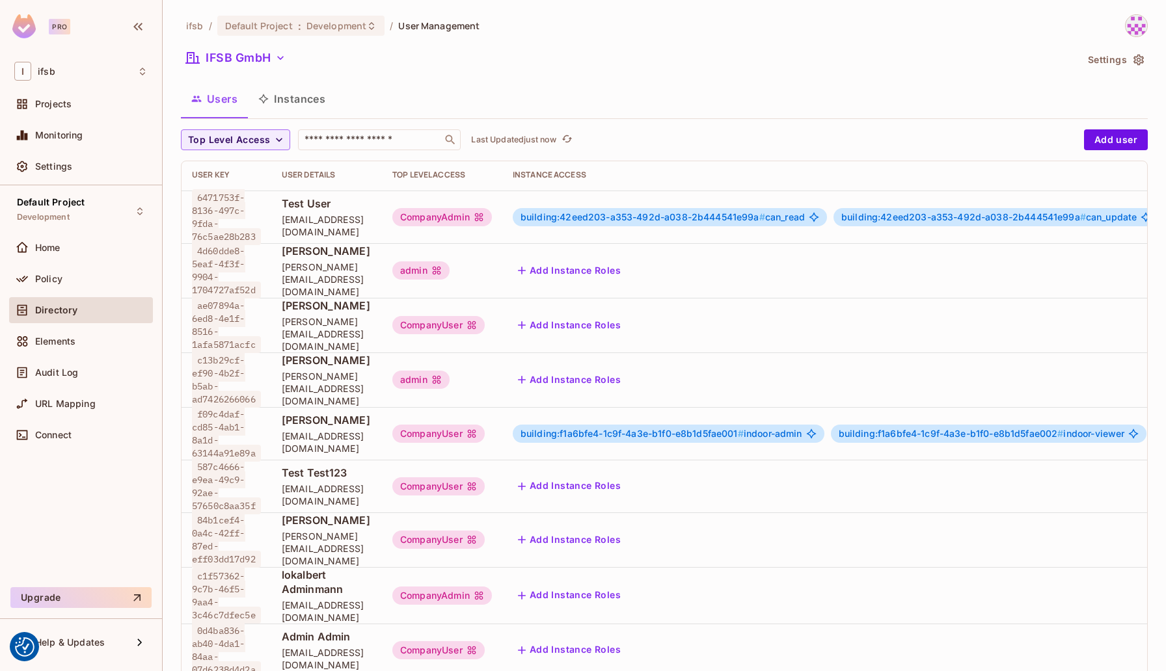
click at [486, 208] on div "CompanyAdmin" at bounding box center [442, 217] width 100 height 18
click at [486, 214] on div "CompanyAdmin" at bounding box center [442, 217] width 100 height 18
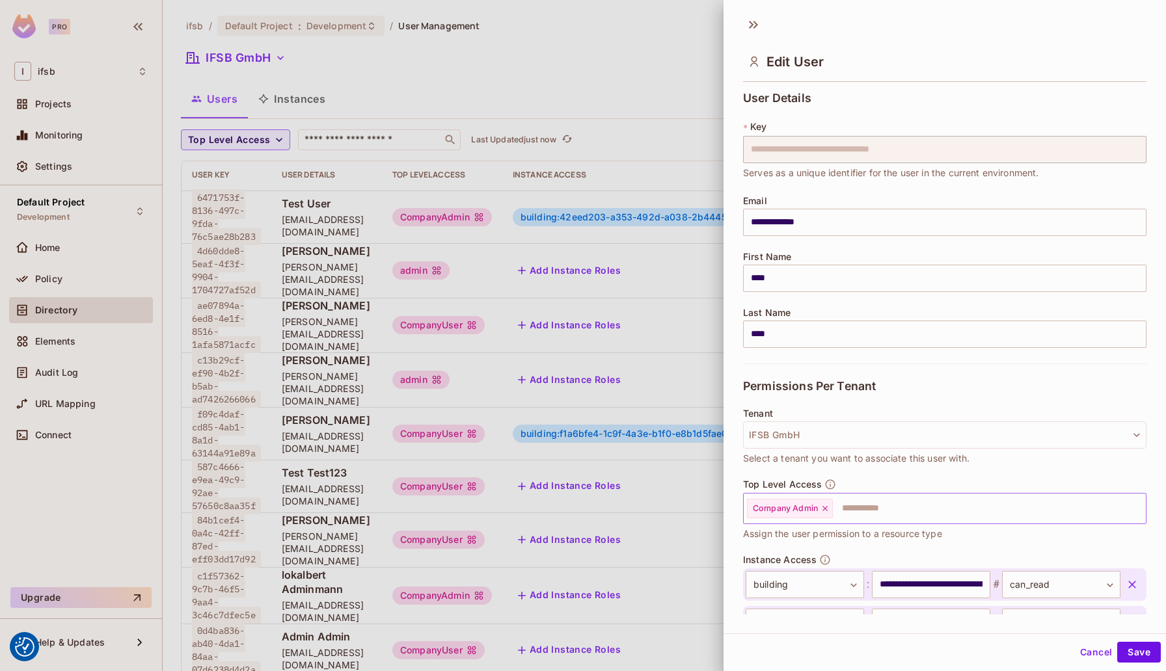
click at [863, 516] on input "text" at bounding box center [977, 509] width 287 height 26
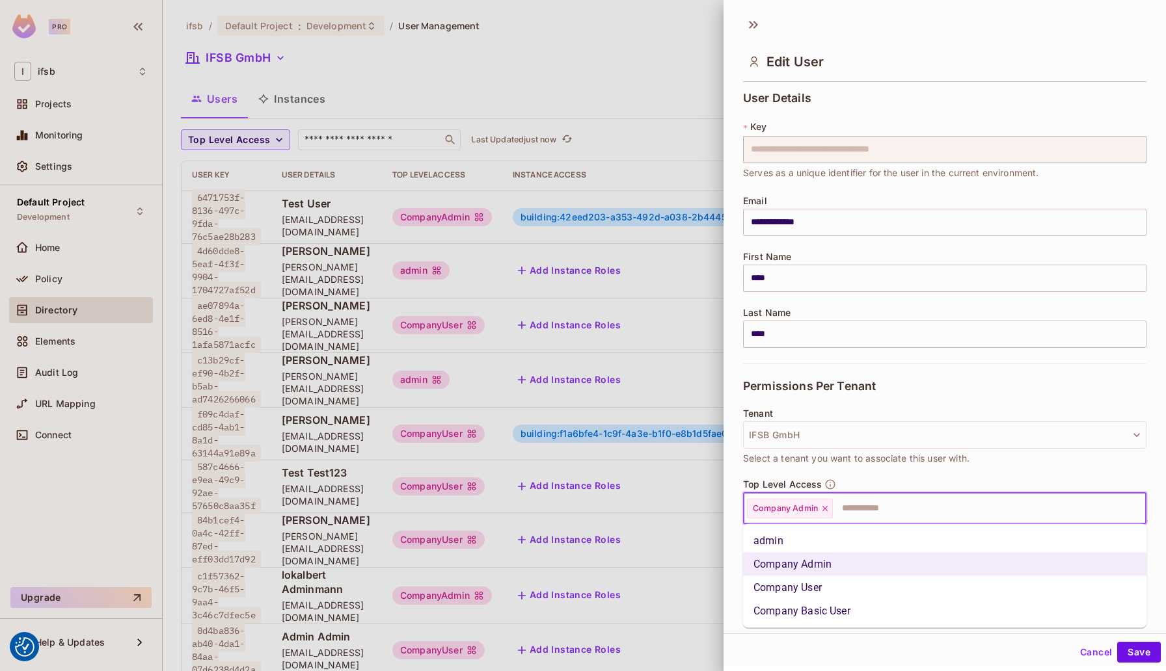
click at [819, 543] on li "admin" at bounding box center [944, 541] width 403 height 23
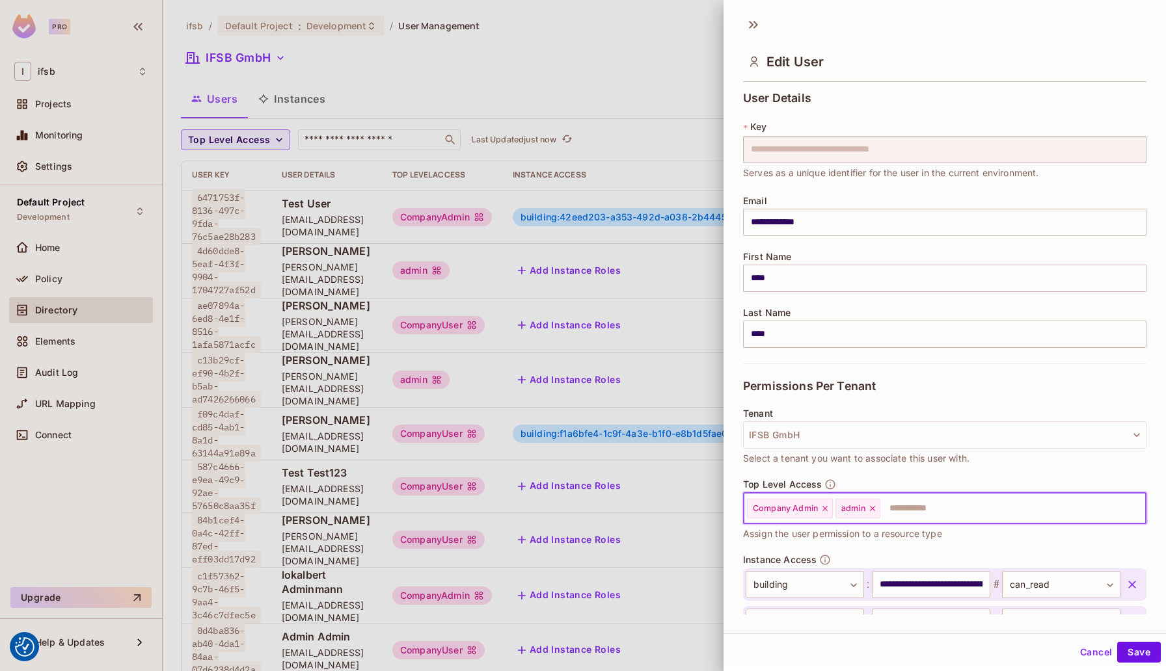
click at [827, 511] on icon at bounding box center [824, 508] width 9 height 9
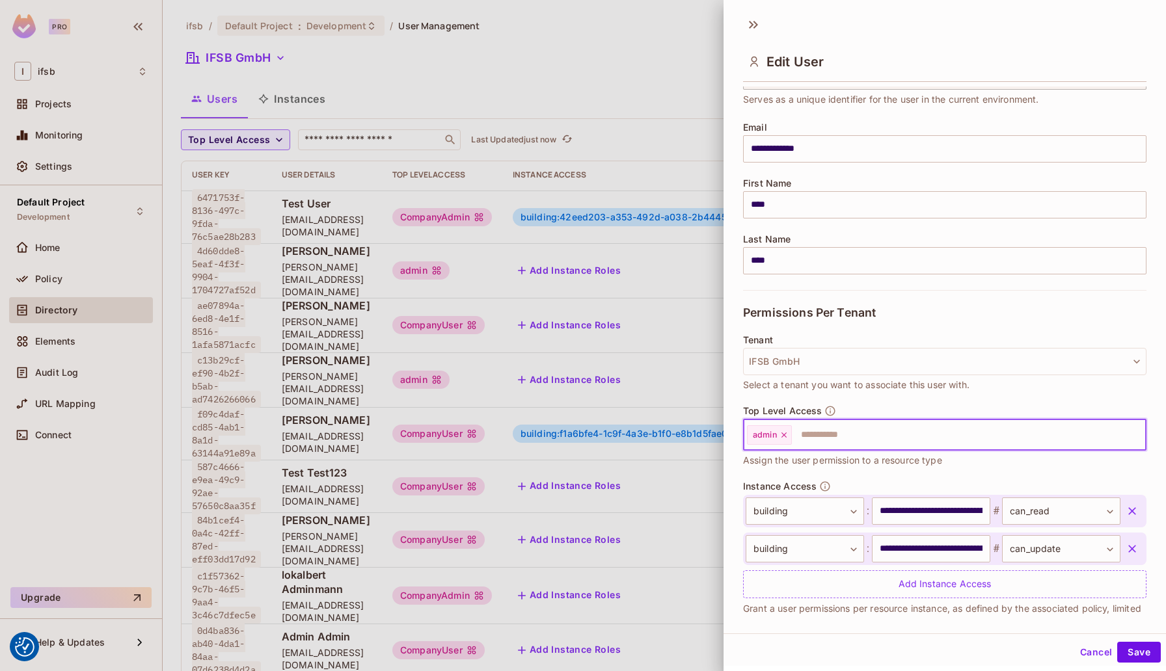
scroll to position [96, 0]
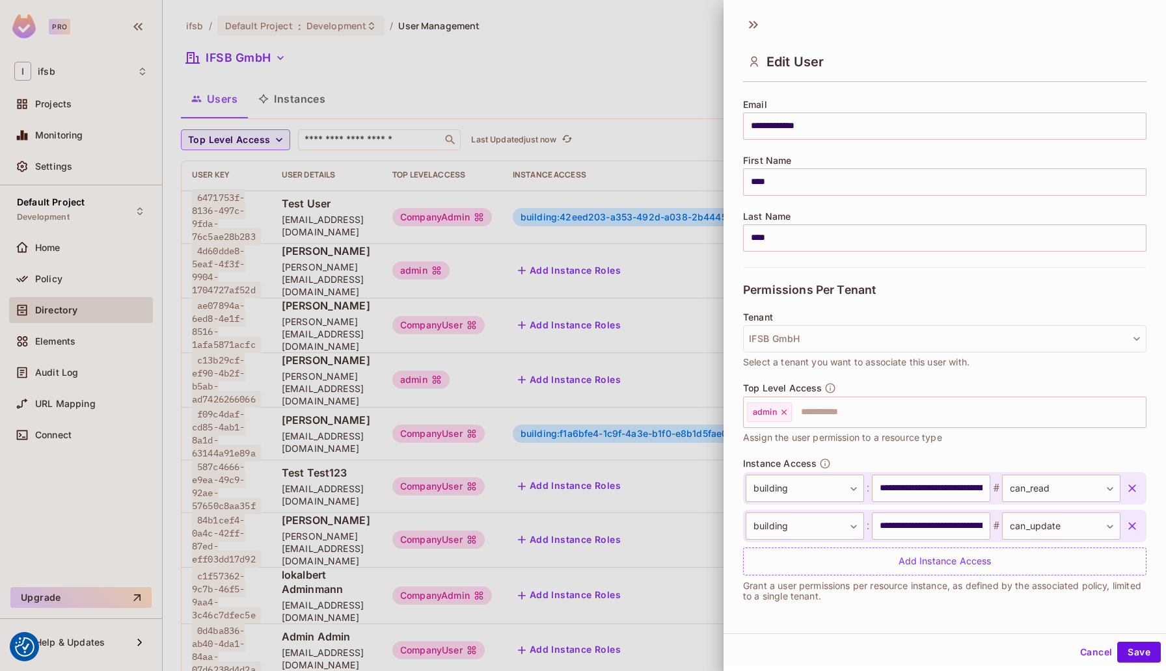
click at [1133, 483] on icon "button" at bounding box center [1131, 488] width 13 height 13
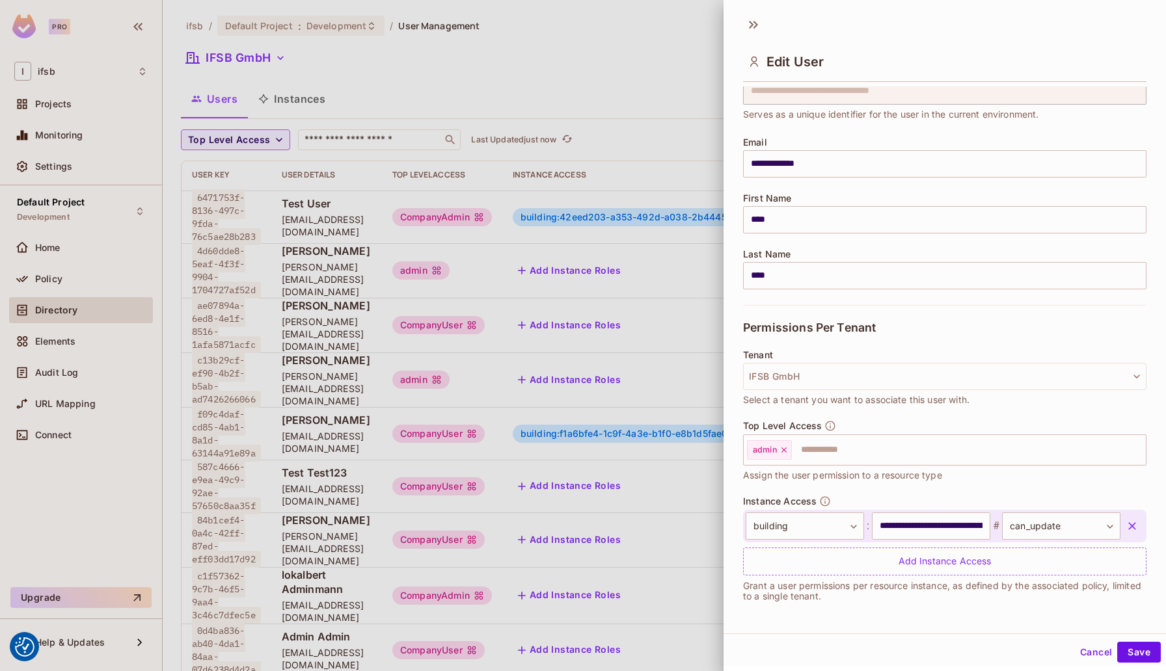
click at [1134, 524] on icon "button" at bounding box center [1132, 526] width 8 height 8
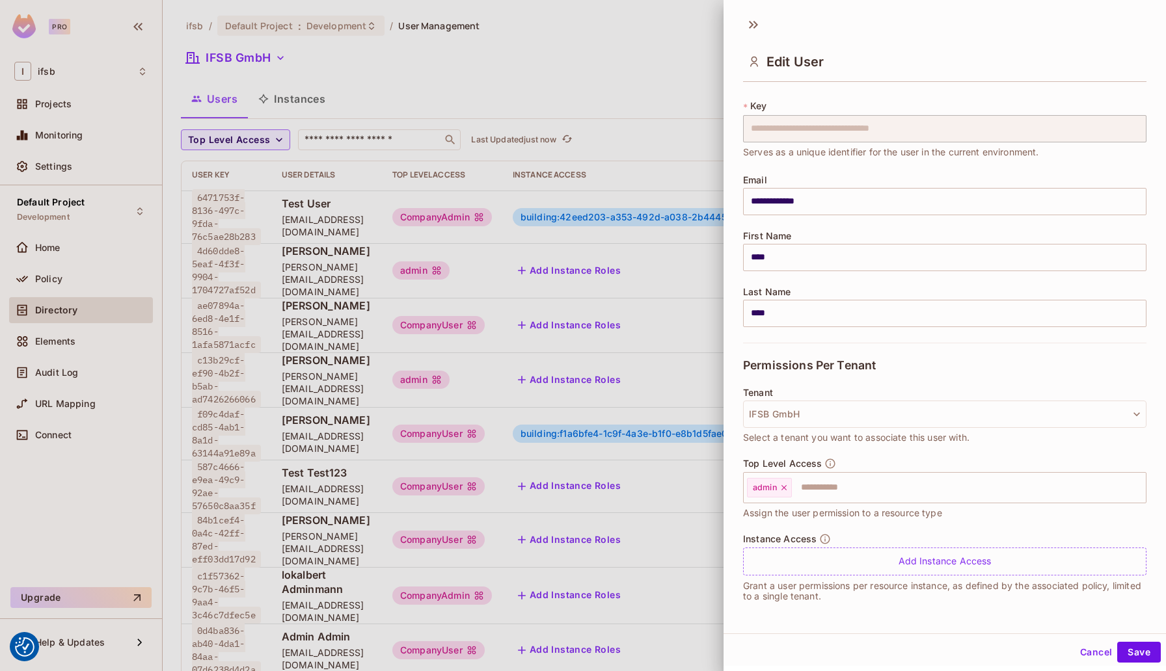
scroll to position [21, 0]
click at [1135, 658] on button "Save" at bounding box center [1139, 652] width 44 height 21
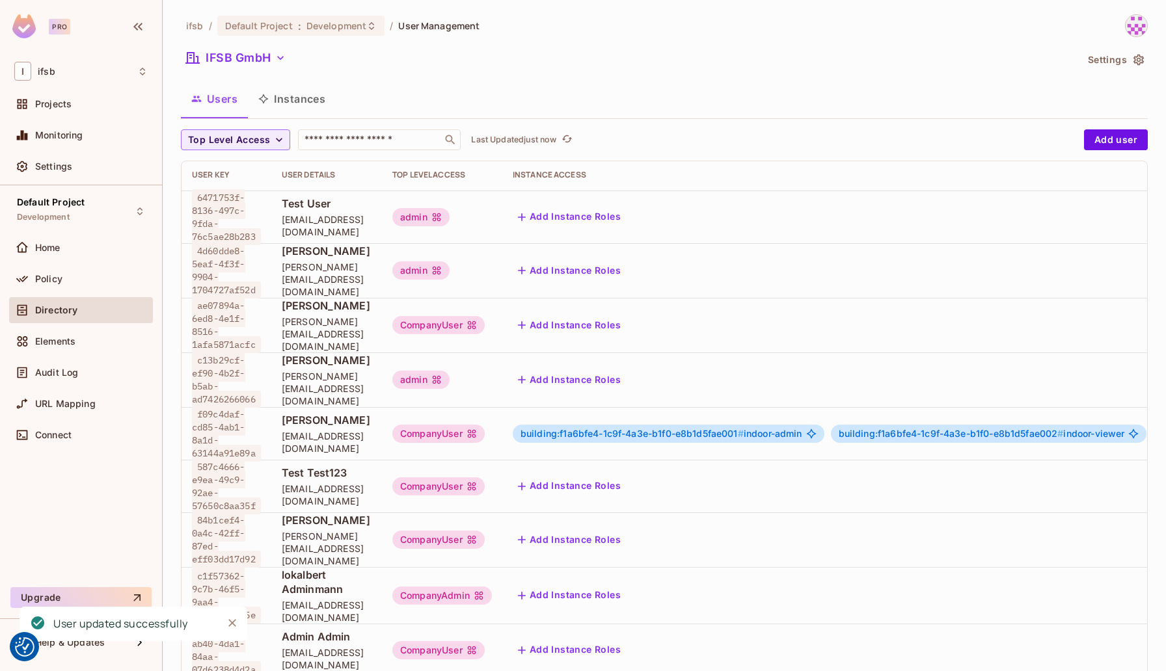
click at [637, 59] on div "IFSB GmbH" at bounding box center [628, 59] width 895 height 25
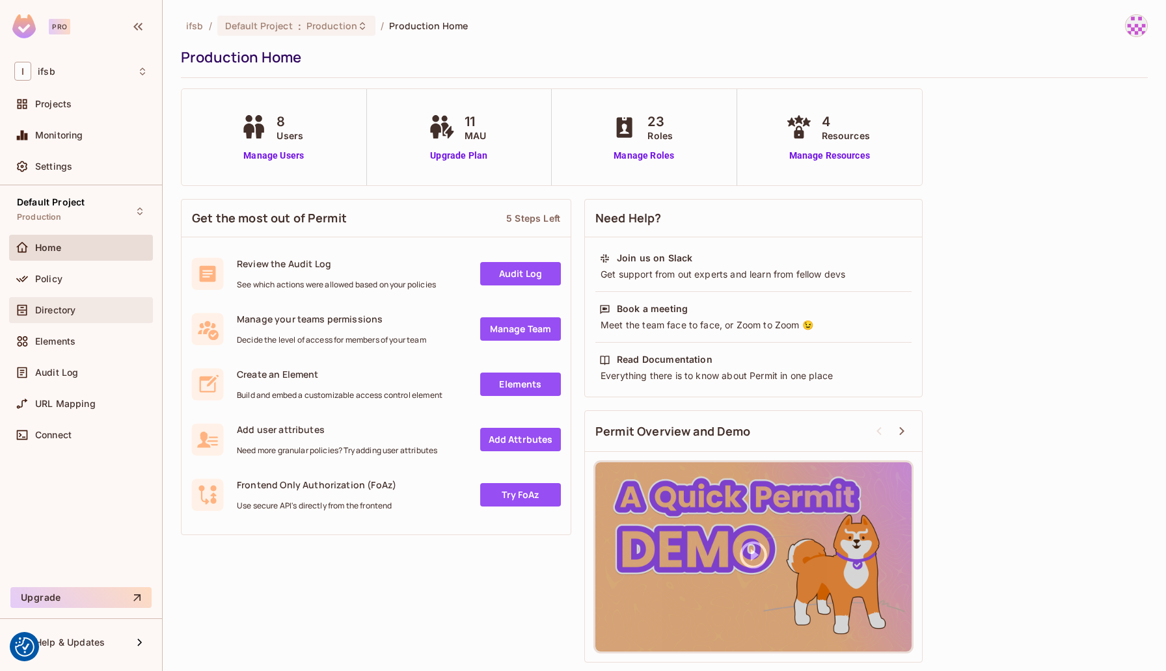
click at [83, 315] on div "Directory" at bounding box center [80, 310] width 133 height 16
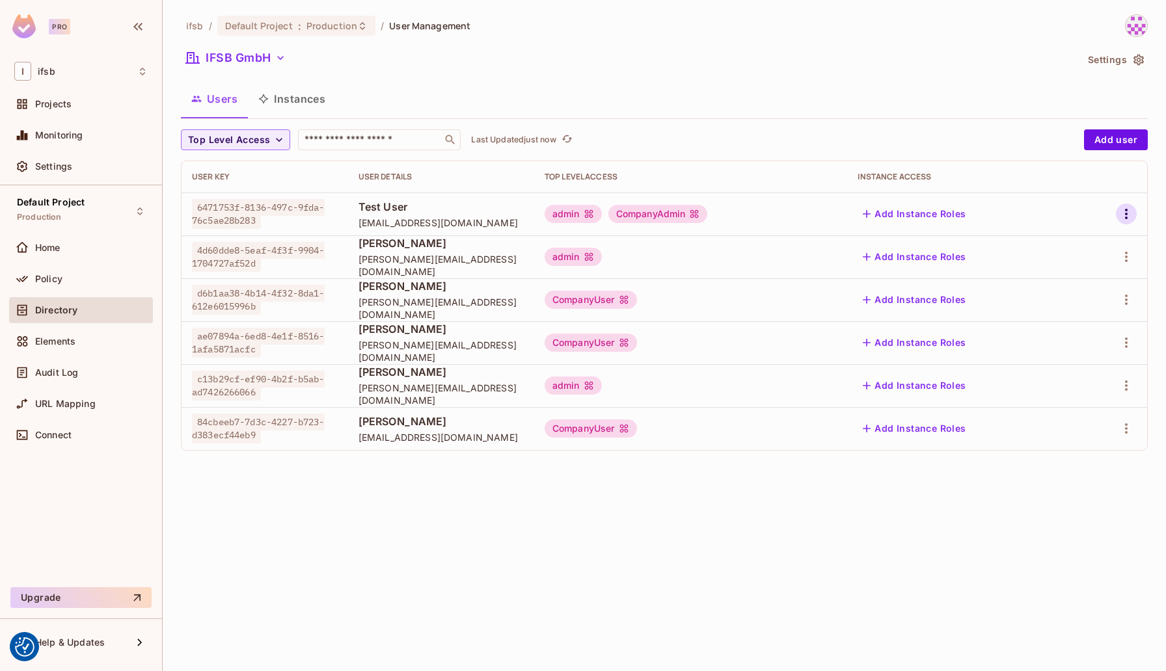
click at [1129, 213] on icon "button" at bounding box center [1126, 214] width 16 height 16
click at [1085, 242] on li "Edit" at bounding box center [1069, 244] width 115 height 29
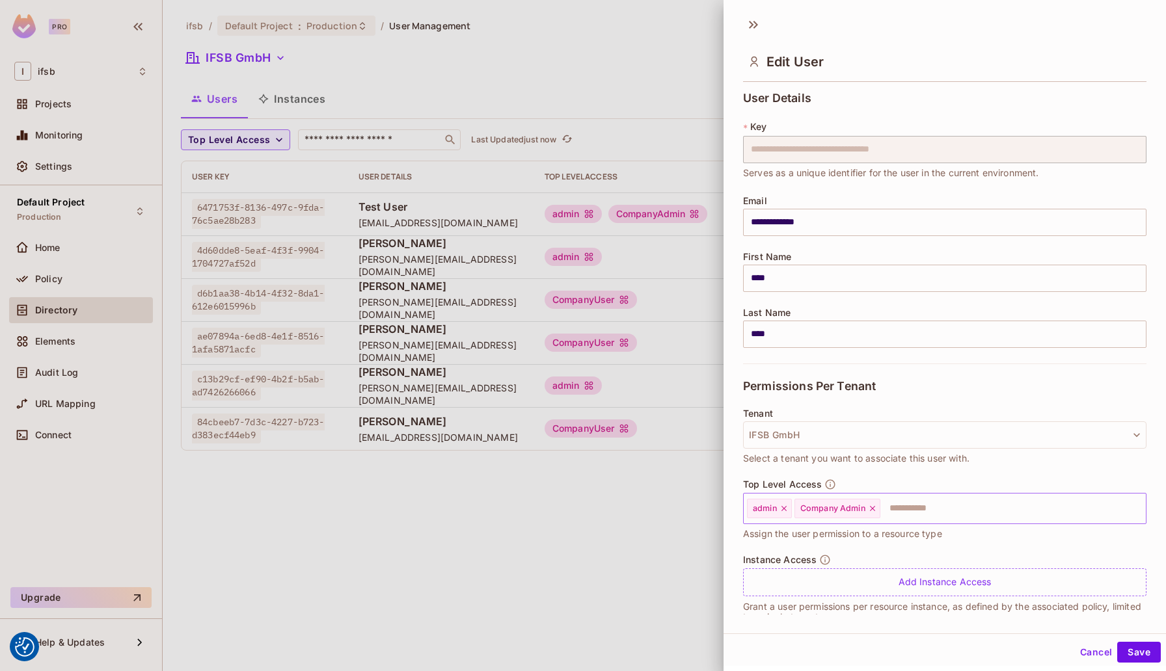
click at [781, 509] on icon at bounding box center [783, 508] width 9 height 9
click at [1128, 651] on button "Save" at bounding box center [1139, 652] width 44 height 21
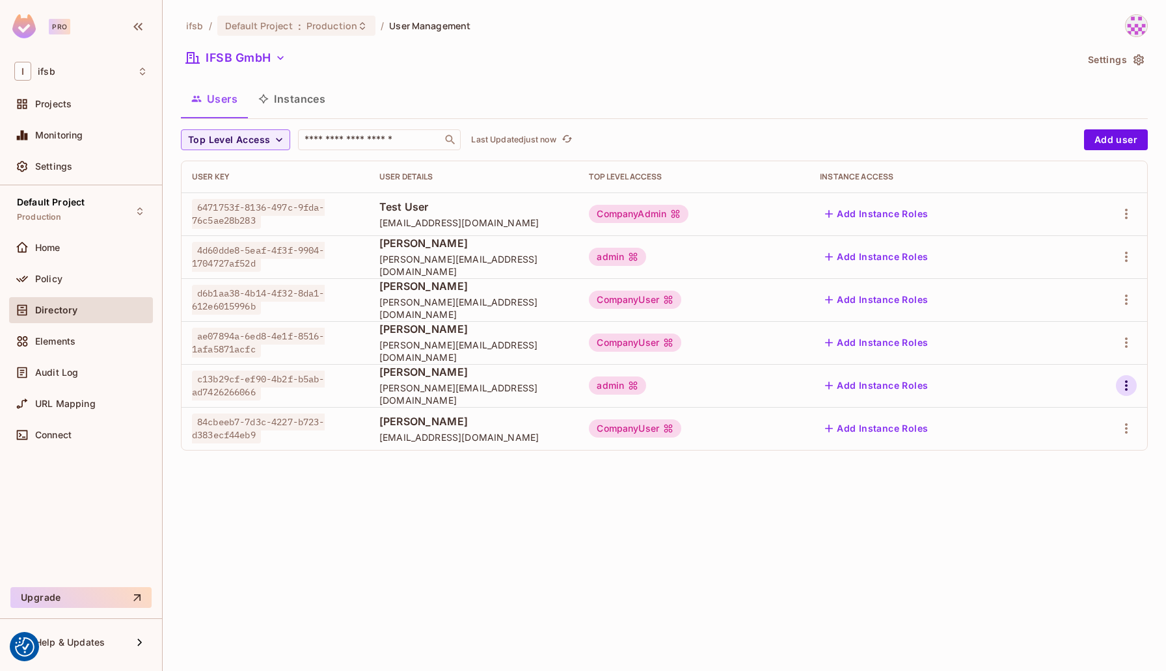
click at [1123, 381] on icon "button" at bounding box center [1126, 386] width 16 height 16
click at [1077, 470] on div "Delete User" at bounding box center [1074, 472] width 51 height 13
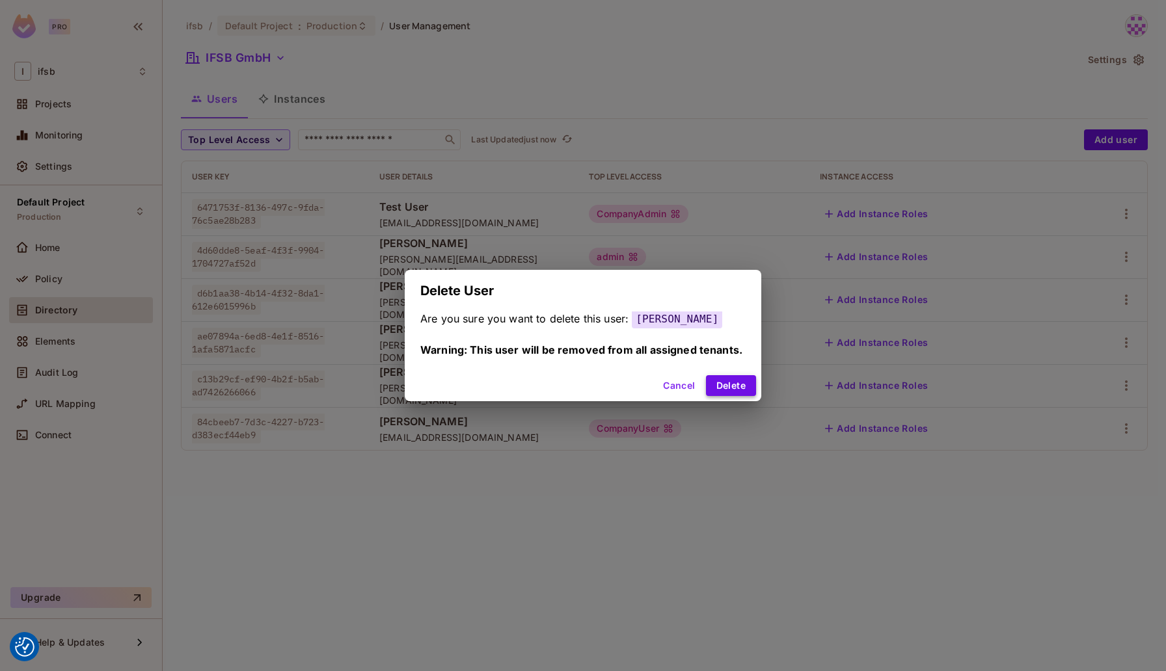
click at [734, 377] on button "Delete" at bounding box center [731, 385] width 50 height 21
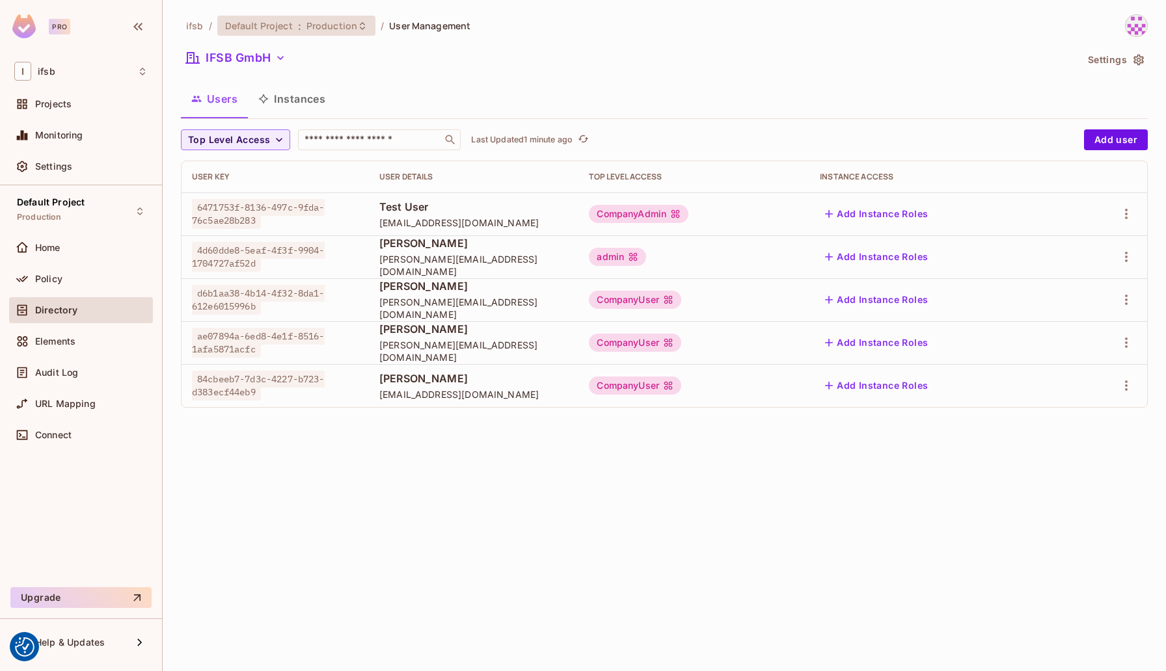
click at [360, 24] on icon at bounding box center [362, 26] width 10 height 10
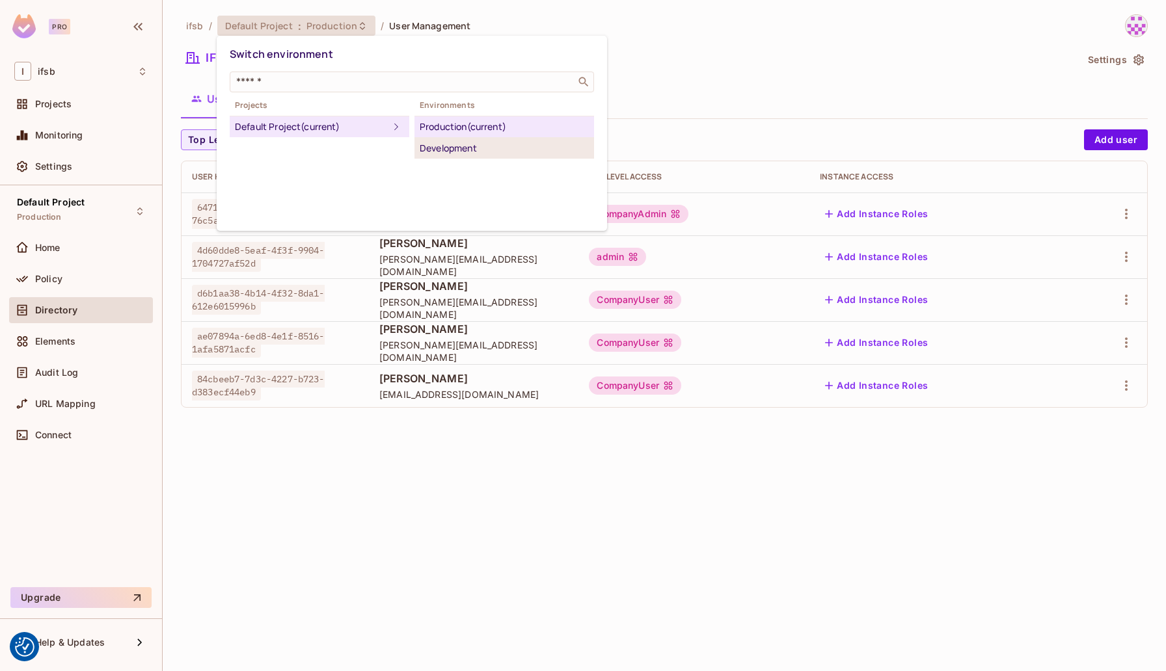
click at [446, 144] on div "Development" at bounding box center [504, 149] width 169 height 16
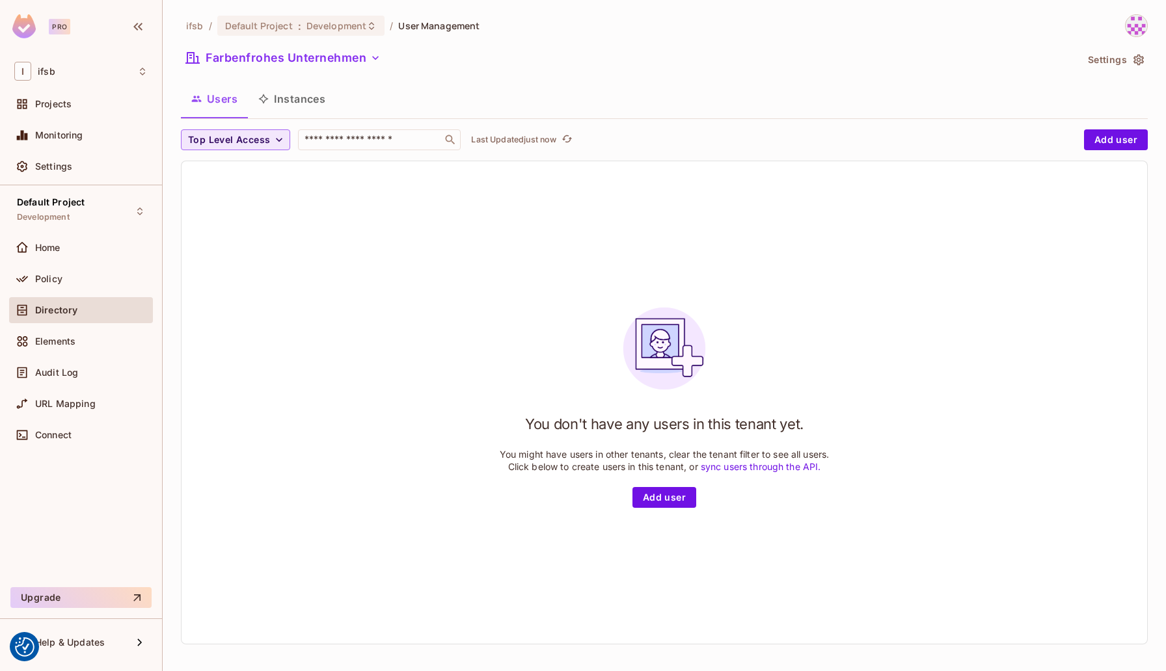
click at [260, 133] on span "Top Level Access" at bounding box center [229, 140] width 82 height 16
click at [280, 140] on div at bounding box center [583, 335] width 1166 height 671
click at [348, 59] on button "Farbenfrohes Unternehmen" at bounding box center [283, 57] width 205 height 21
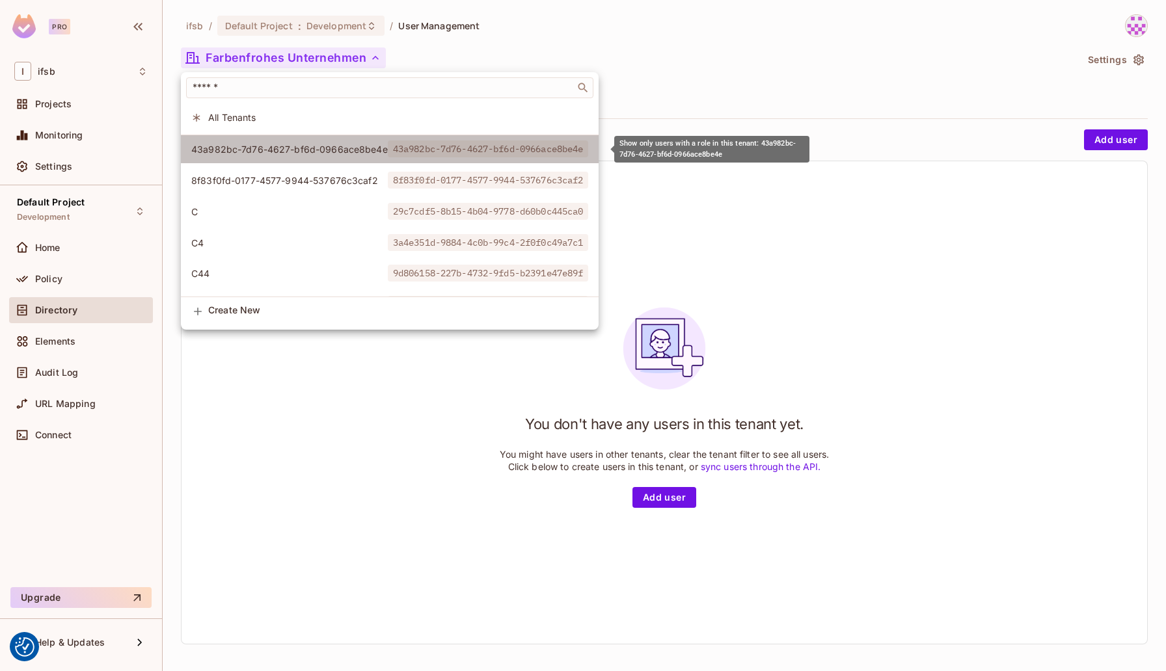
click at [319, 151] on span "43a982bc-7d76-4627-bf6d-0966ace8be4e" at bounding box center [289, 149] width 196 height 12
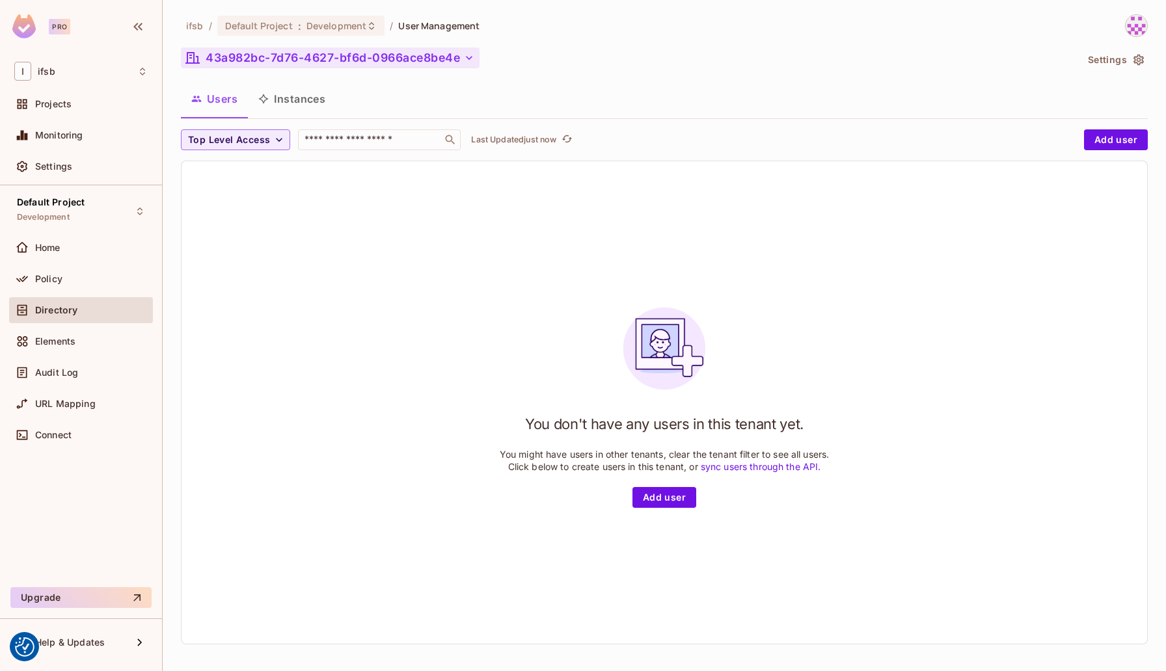
click at [373, 58] on button "43a982bc-7d76-4627-bf6d-0966ace8be4e" at bounding box center [330, 57] width 299 height 21
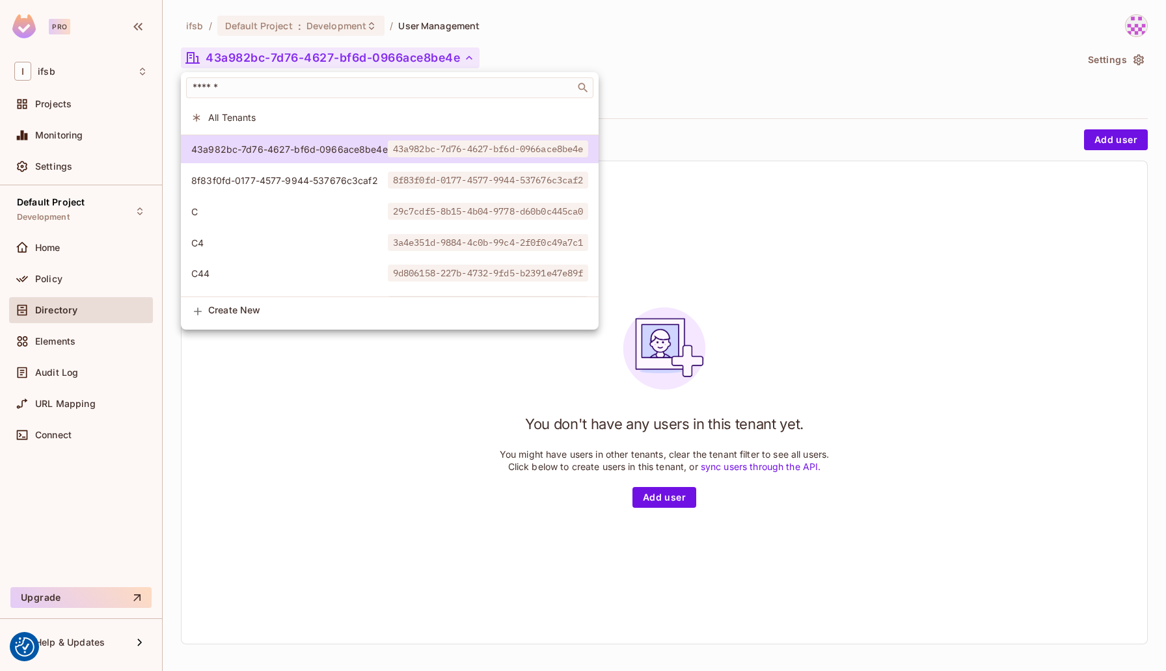
click at [281, 117] on span "All Tenants" at bounding box center [398, 117] width 380 height 12
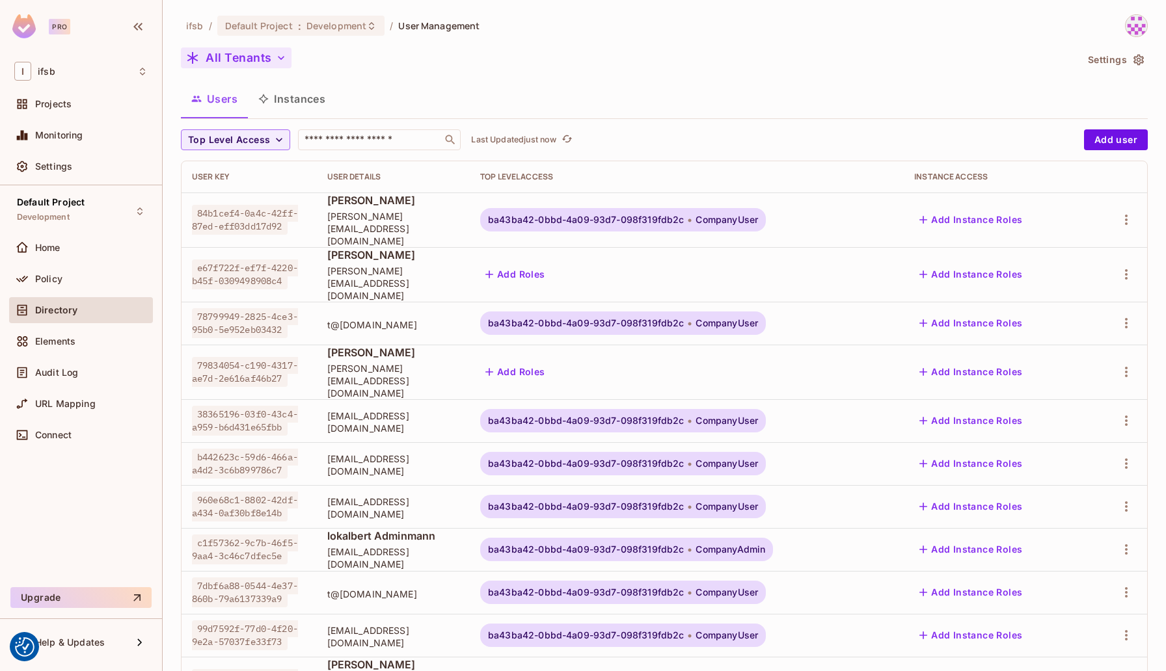
click at [275, 57] on icon "button" at bounding box center [281, 57] width 13 height 13
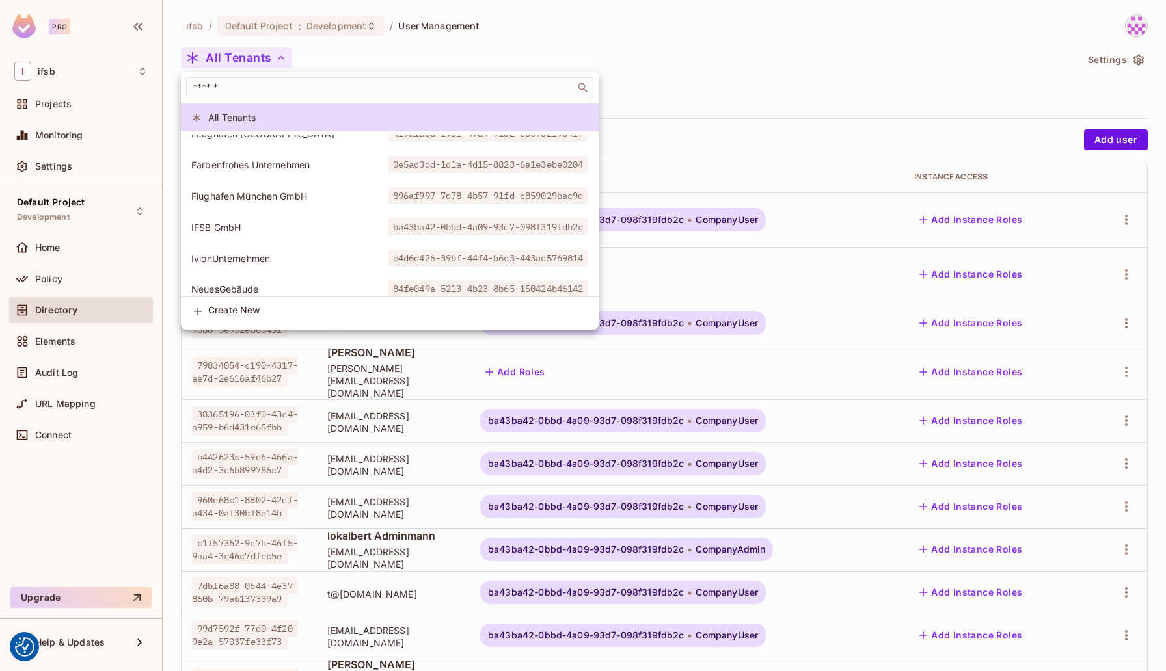
scroll to position [269, 0]
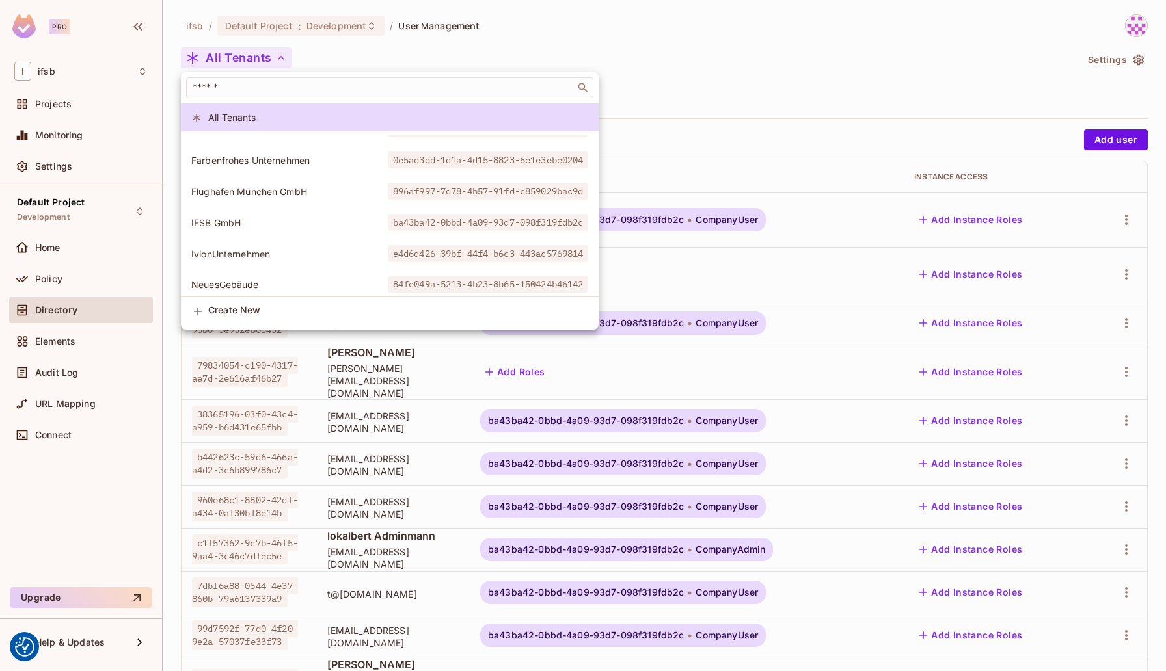
click at [258, 223] on span "IFSB GmbH" at bounding box center [289, 223] width 196 height 12
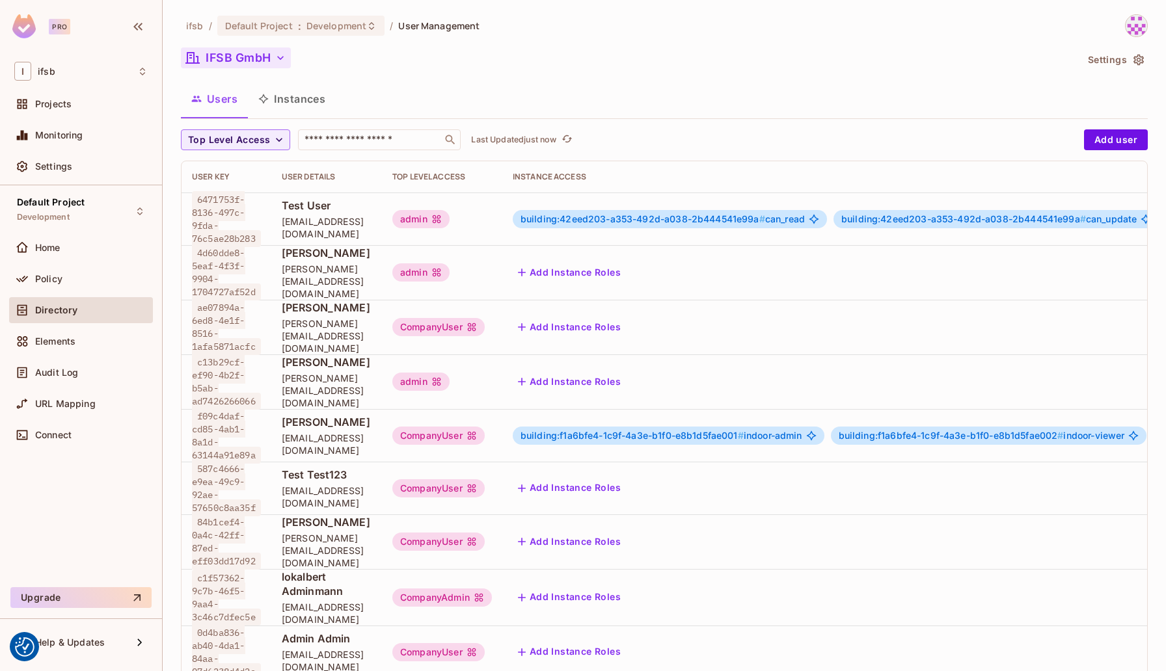
click at [492, 217] on div "admin" at bounding box center [442, 219] width 100 height 18
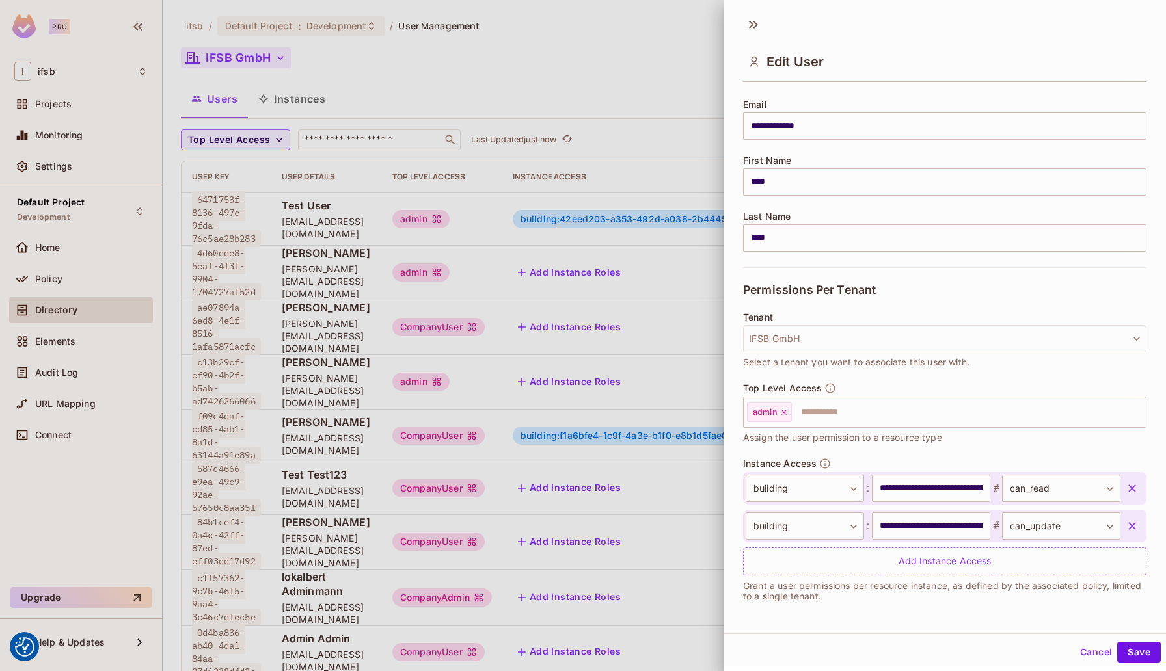
scroll to position [2, 0]
click at [814, 410] on input "text" at bounding box center [957, 410] width 328 height 26
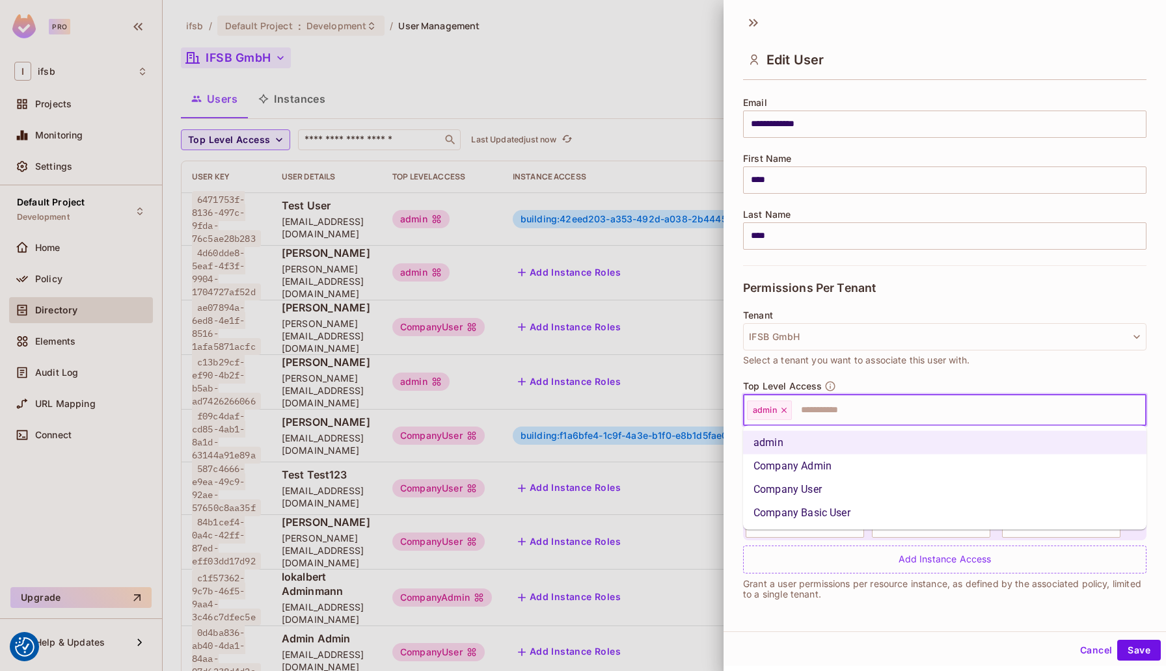
click at [809, 467] on li "Company Admin" at bounding box center [944, 466] width 403 height 23
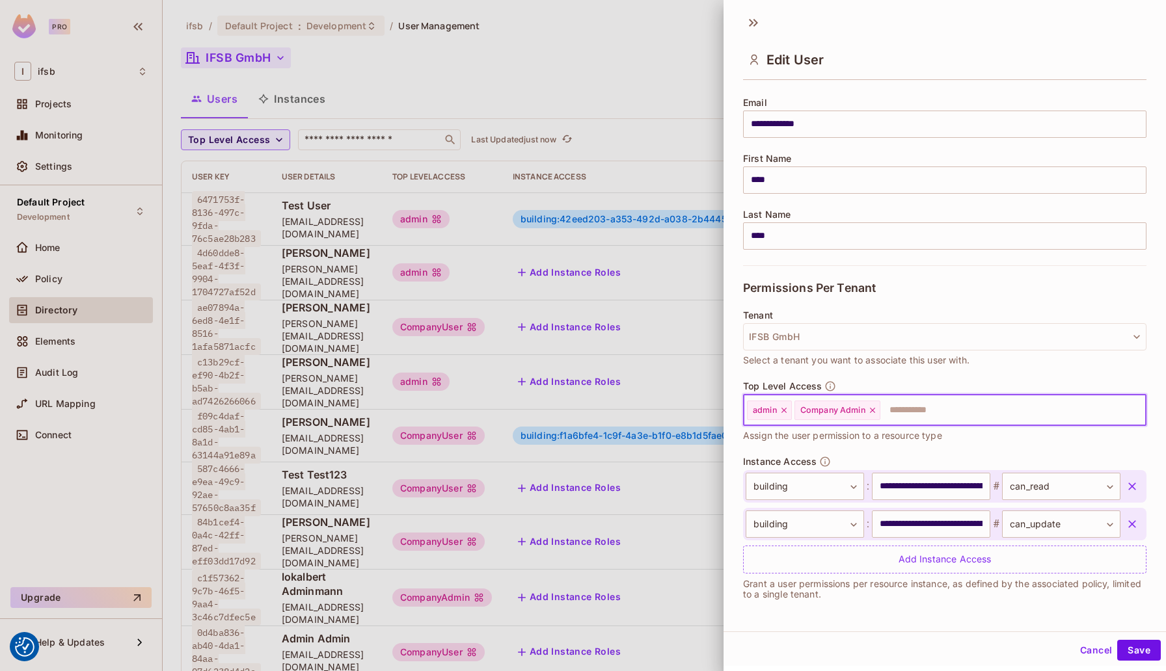
click at [785, 412] on icon at bounding box center [783, 410] width 9 height 9
click at [1140, 652] on button "Save" at bounding box center [1139, 650] width 44 height 21
